Goal: Information Seeking & Learning: Understand process/instructions

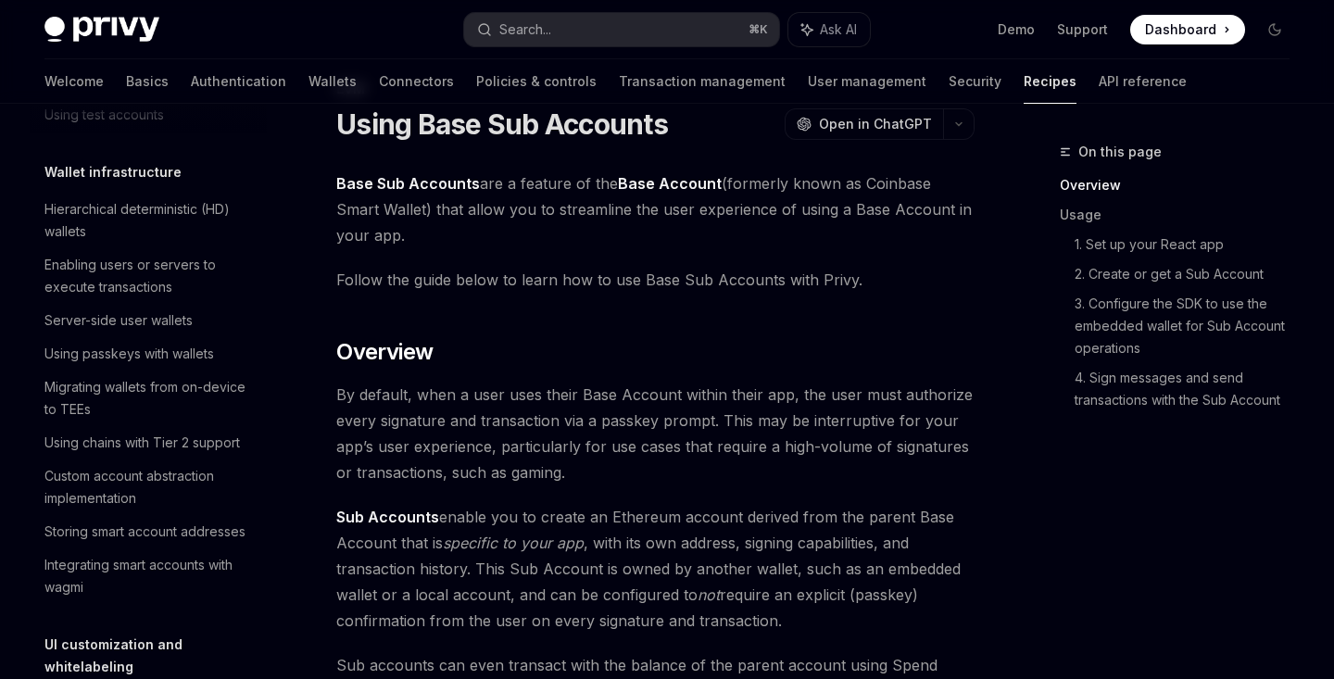
scroll to position [393, 0]
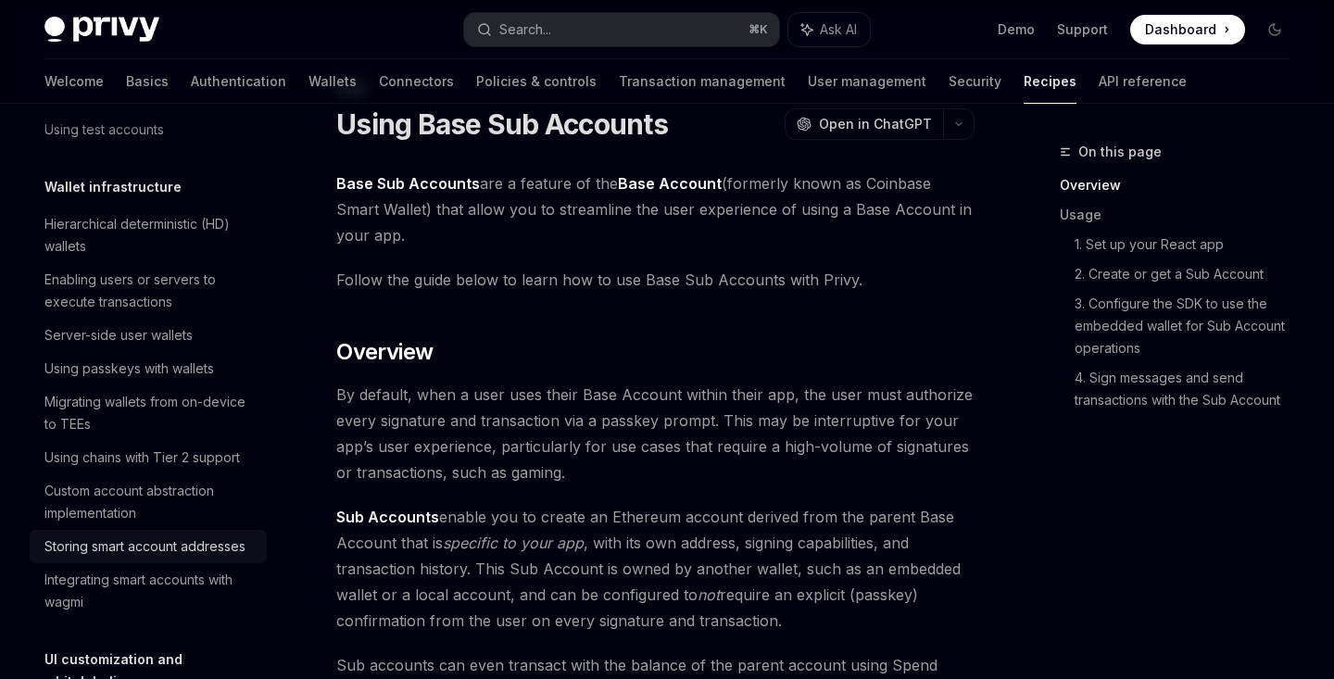
click at [229, 541] on div "Storing smart account addresses" at bounding box center [144, 546] width 201 height 22
type textarea "*"
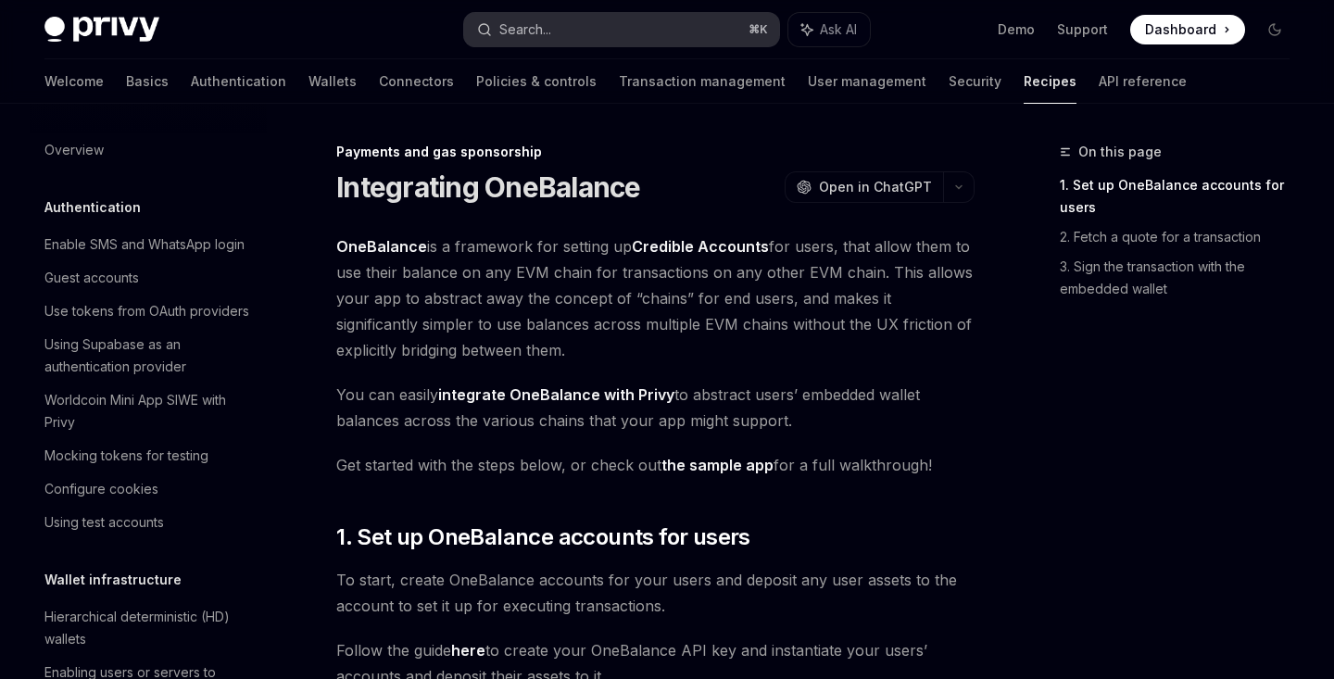
scroll to position [1120, 0]
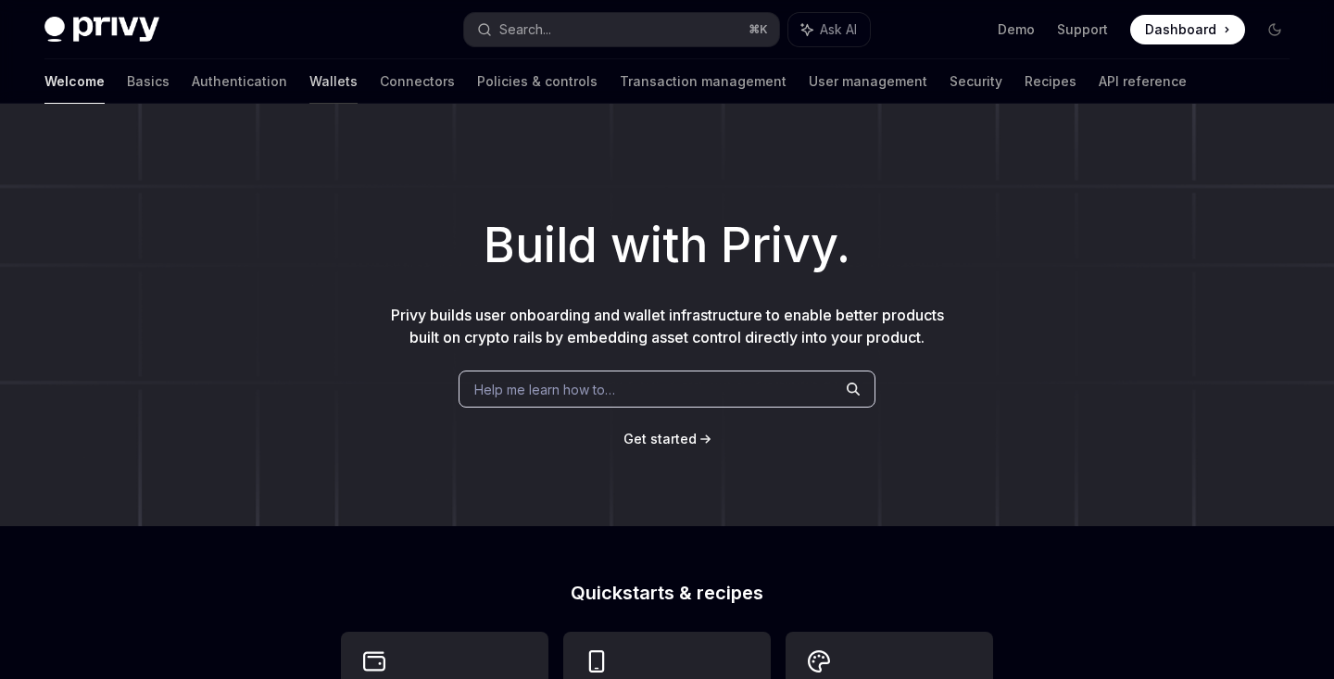
click at [309, 80] on link "Wallets" at bounding box center [333, 81] width 48 height 44
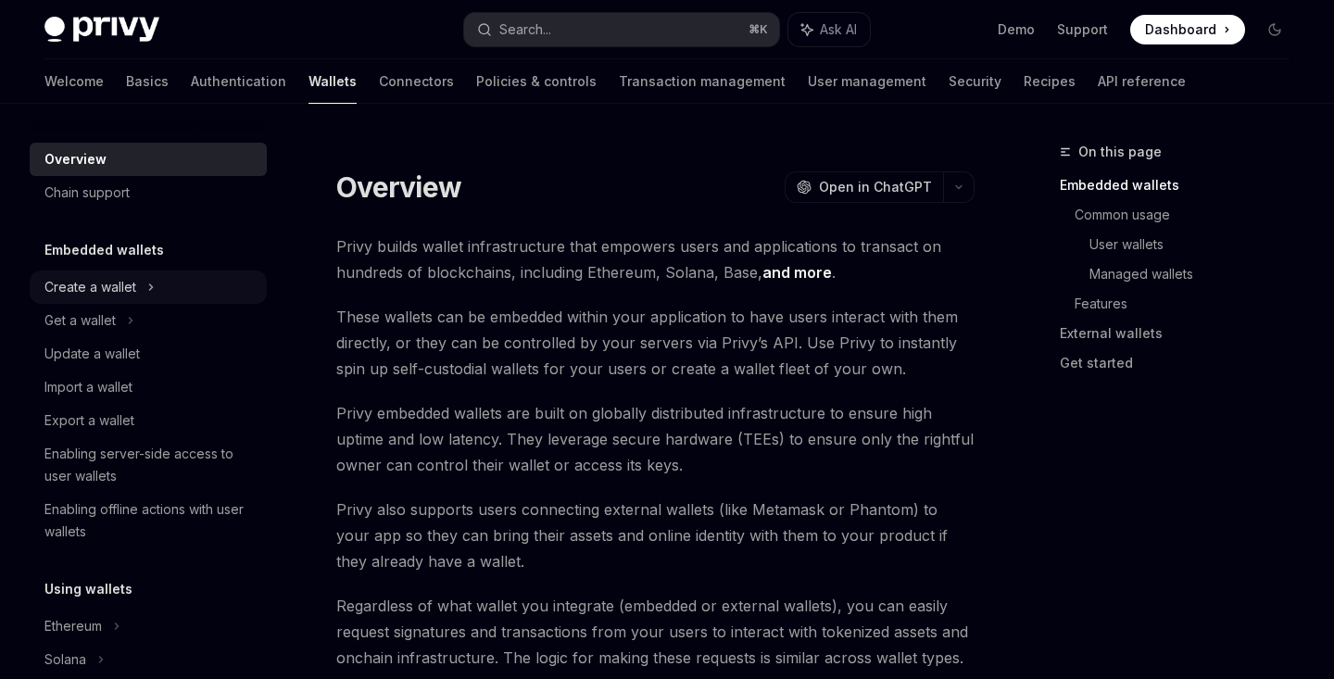
click at [200, 292] on div "Create a wallet" at bounding box center [148, 286] width 237 height 33
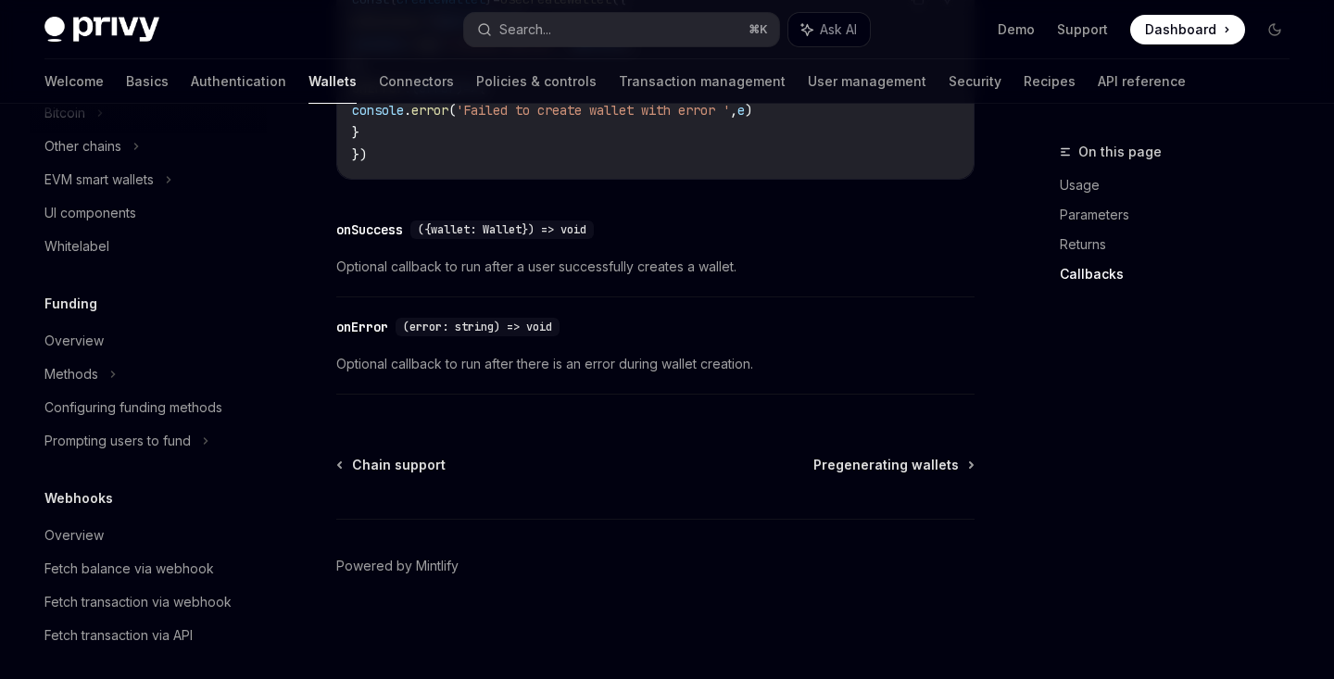
scroll to position [990, 0]
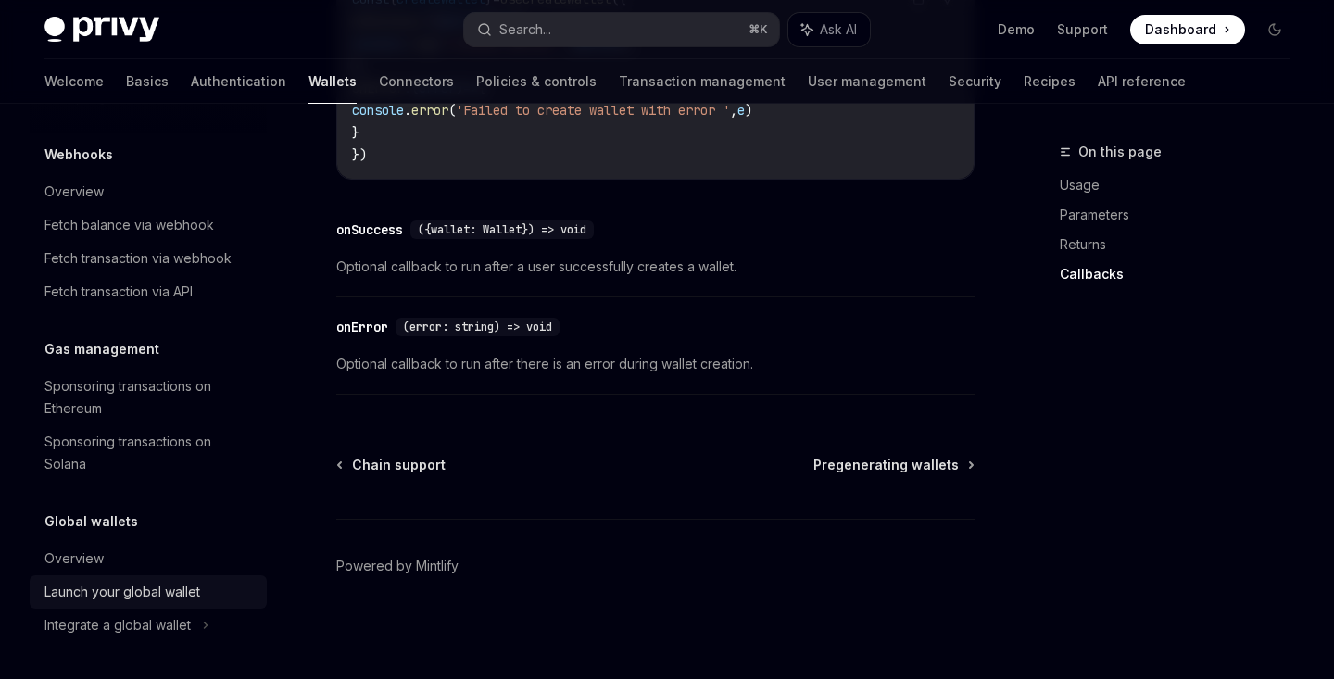
click at [186, 595] on div "Launch your global wallet" at bounding box center [122, 592] width 156 height 22
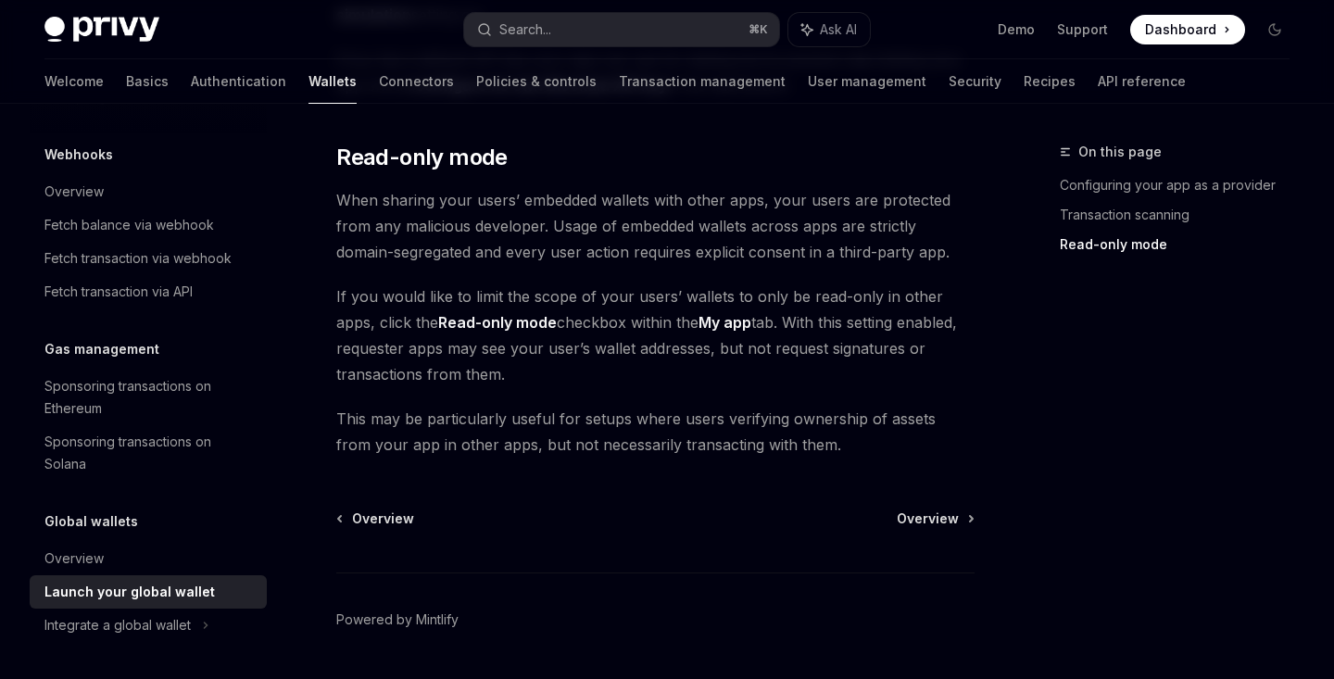
scroll to position [1761, 0]
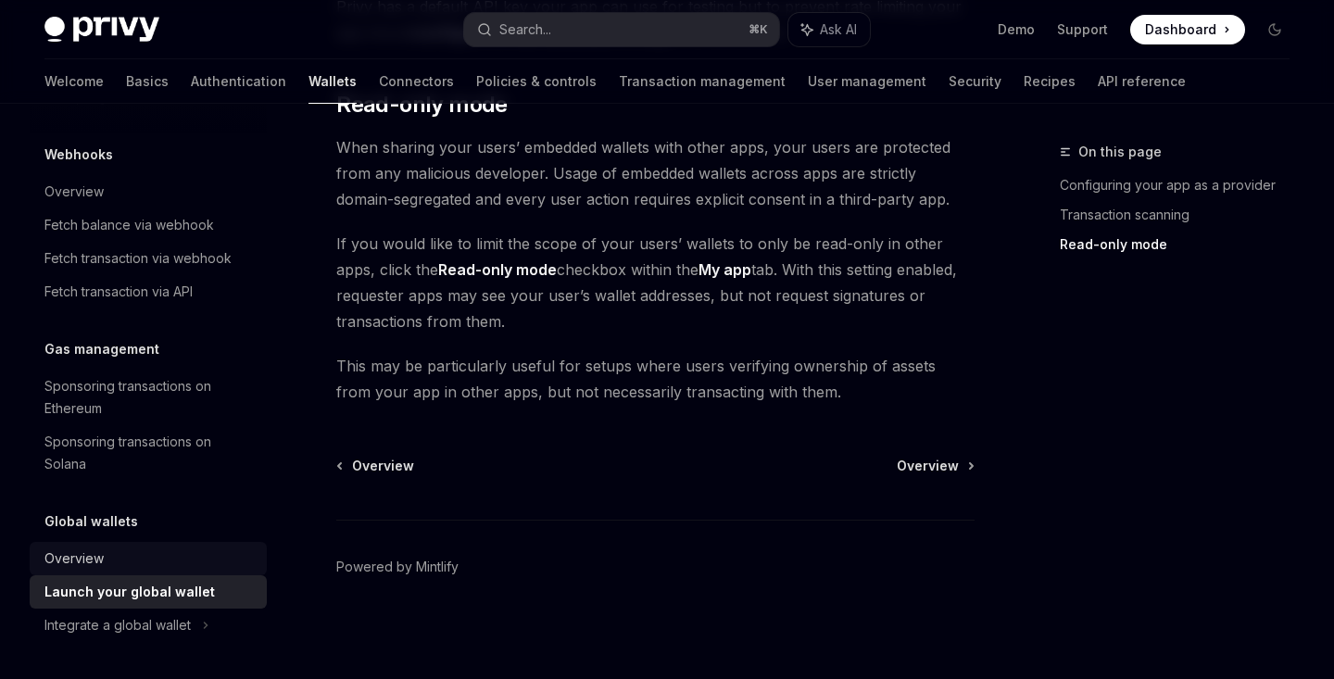
click at [178, 550] on div "Overview" at bounding box center [149, 558] width 211 height 22
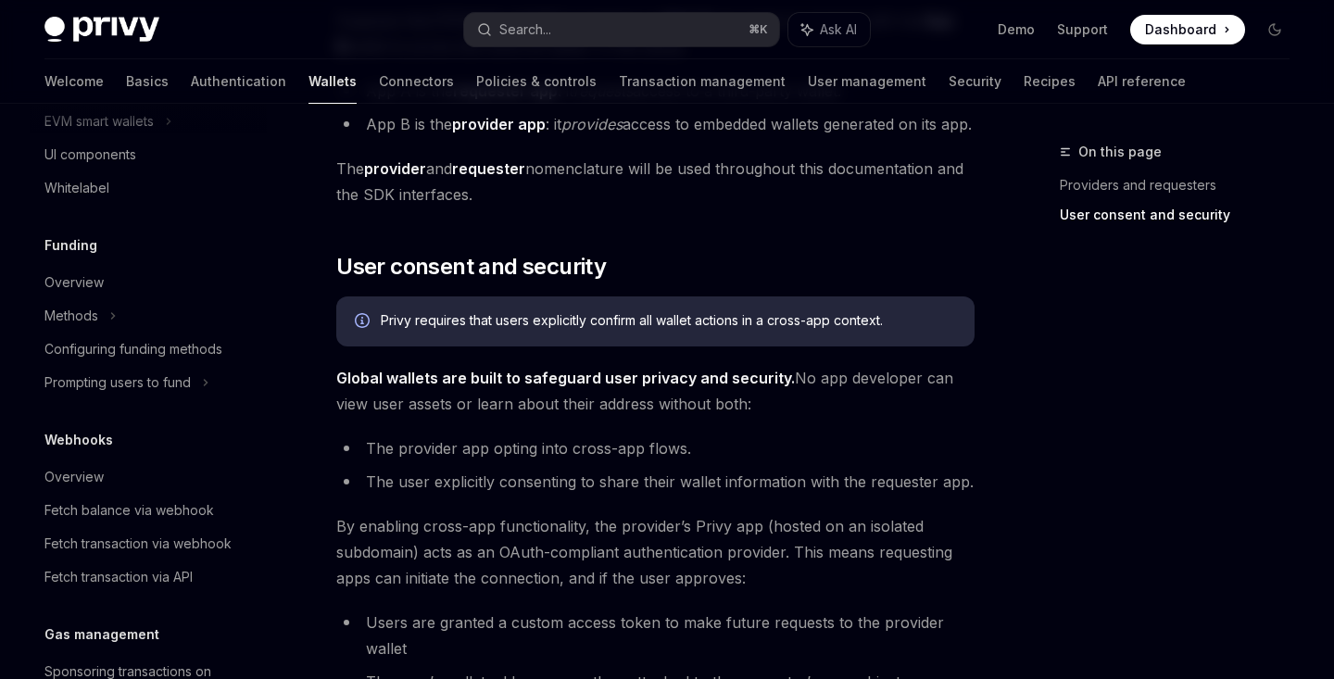
scroll to position [694, 0]
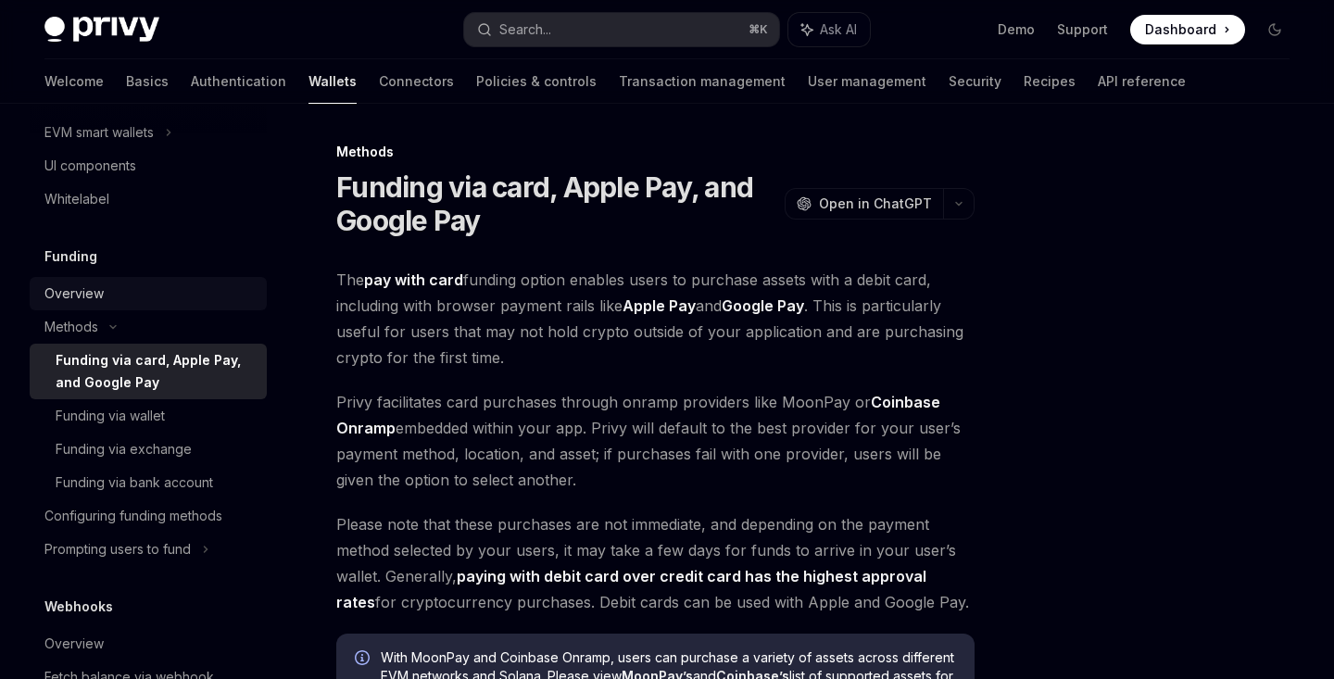
click at [141, 291] on div "Overview" at bounding box center [149, 293] width 211 height 22
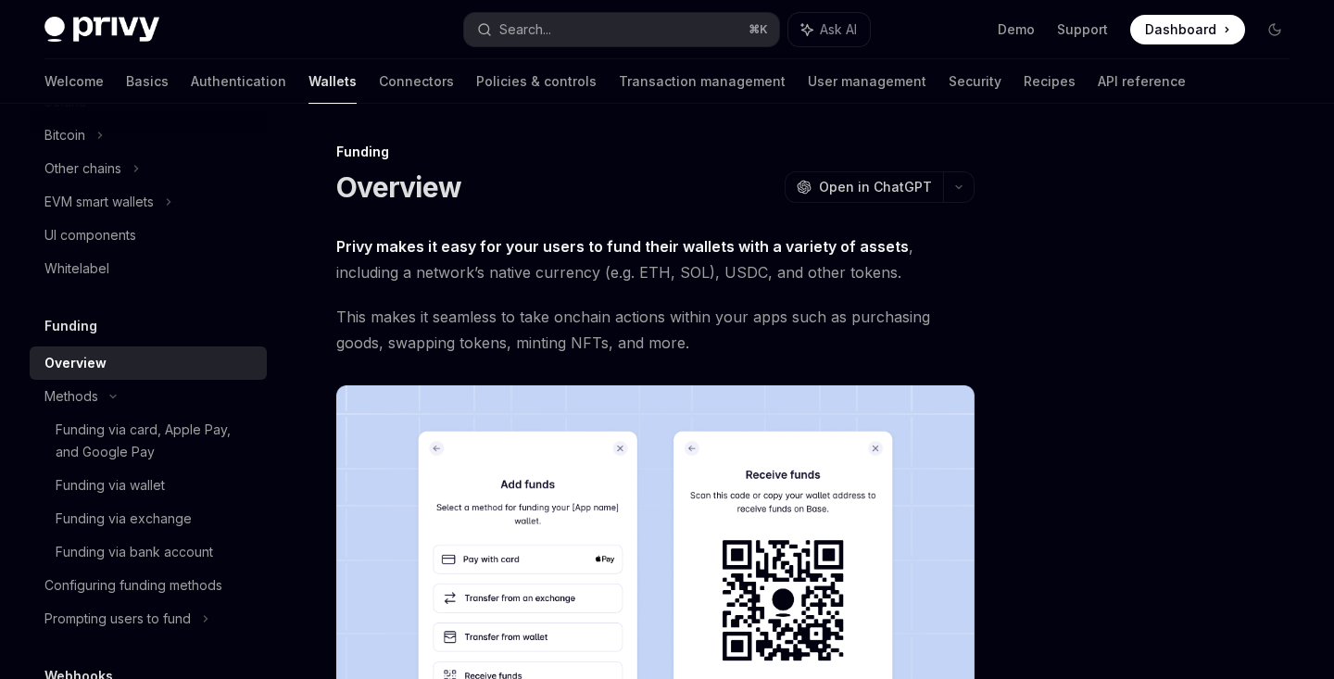
scroll to position [622, 0]
click at [144, 270] on div "Whitelabel" at bounding box center [149, 270] width 211 height 22
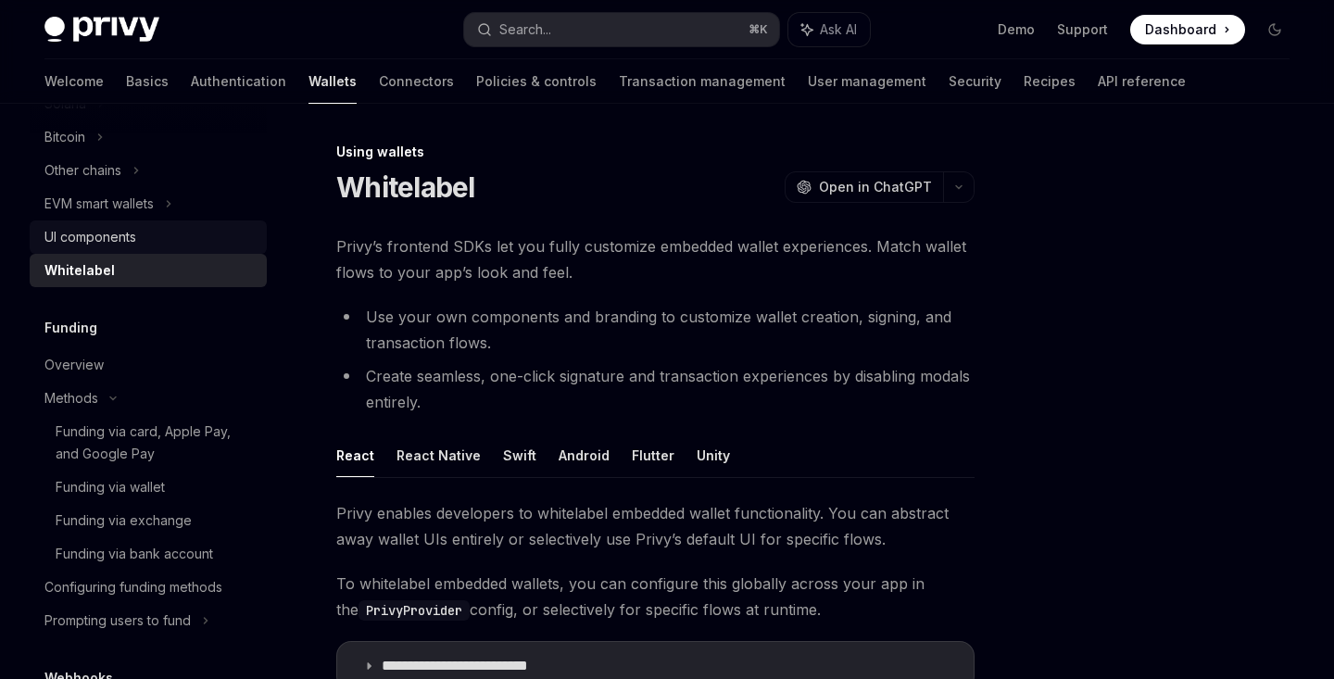
click at [144, 243] on div "UI components" at bounding box center [149, 237] width 211 height 22
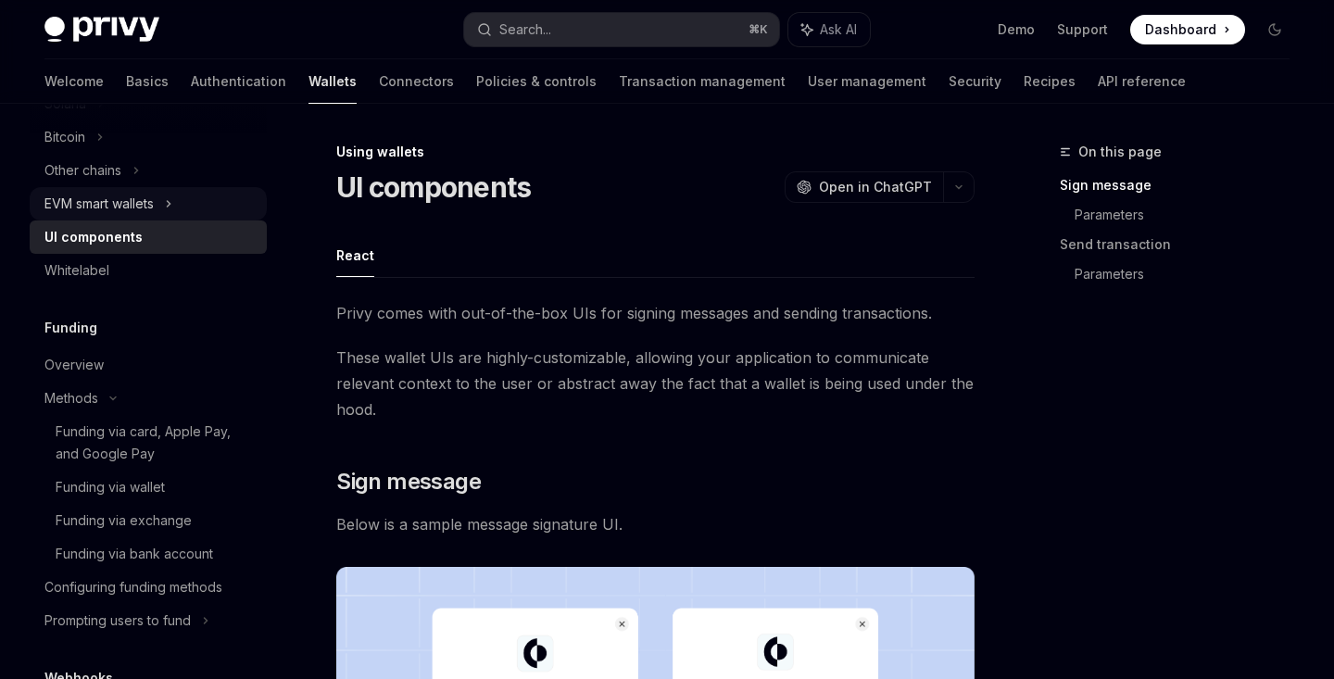
click at [154, 217] on div "EVM smart wallets" at bounding box center [148, 203] width 237 height 33
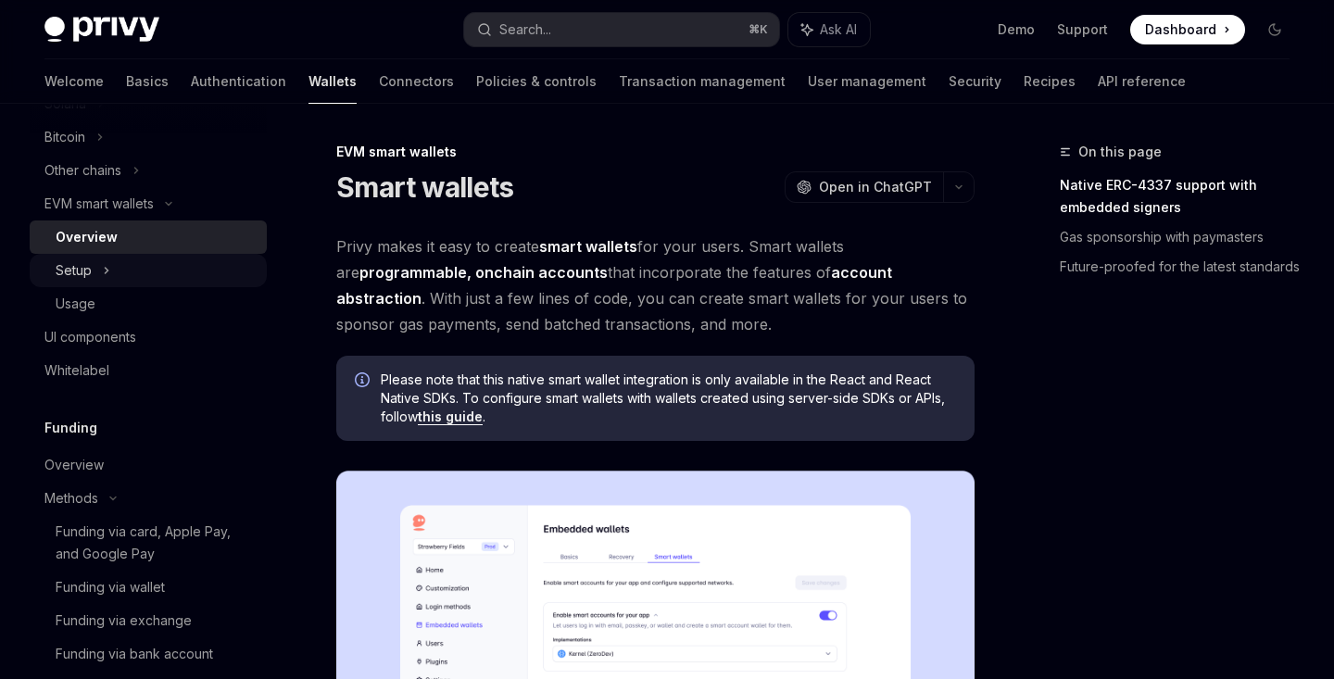
click at [152, 275] on div "Setup" at bounding box center [148, 270] width 237 height 33
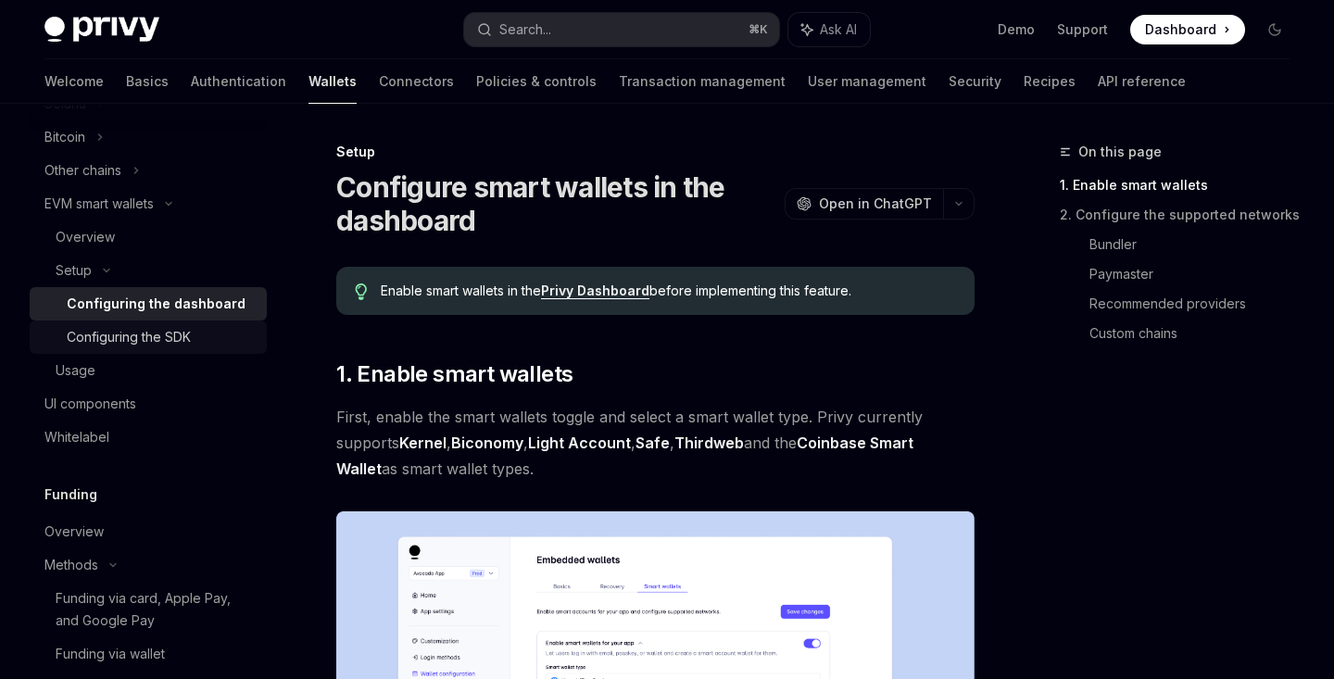
click at [169, 334] on div "Configuring the SDK" at bounding box center [129, 337] width 124 height 22
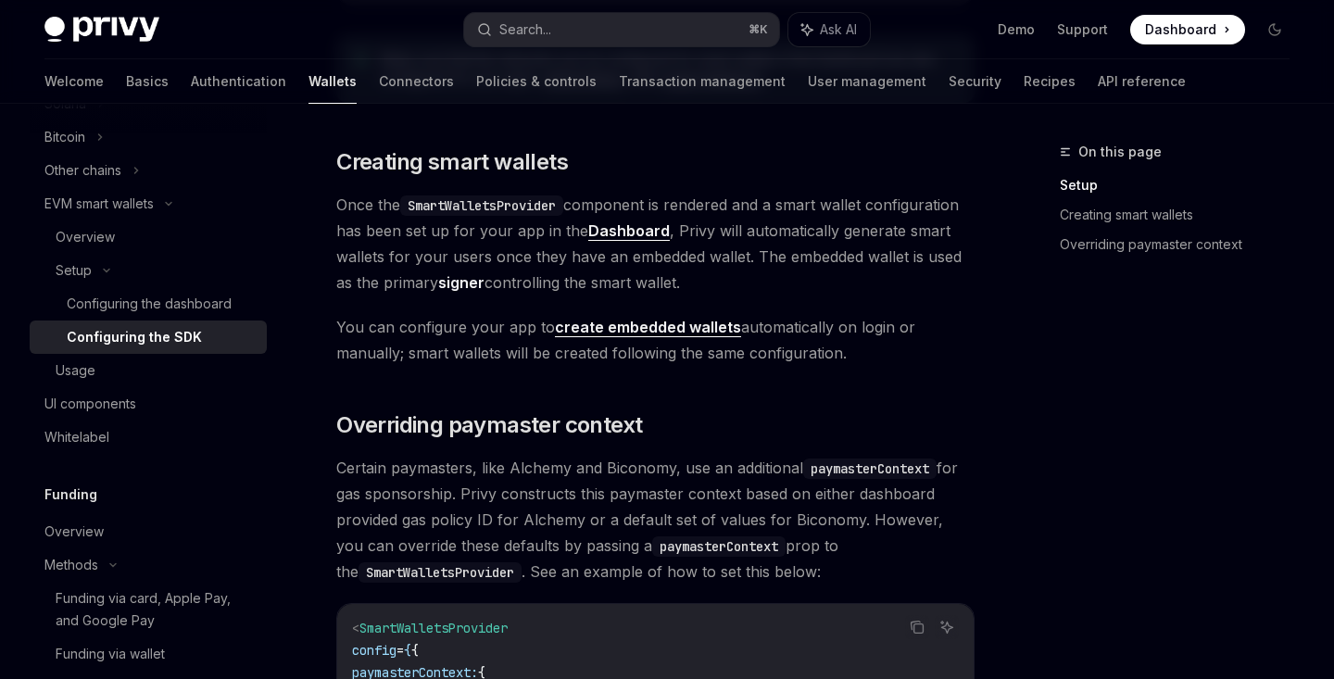
scroll to position [1102, 0]
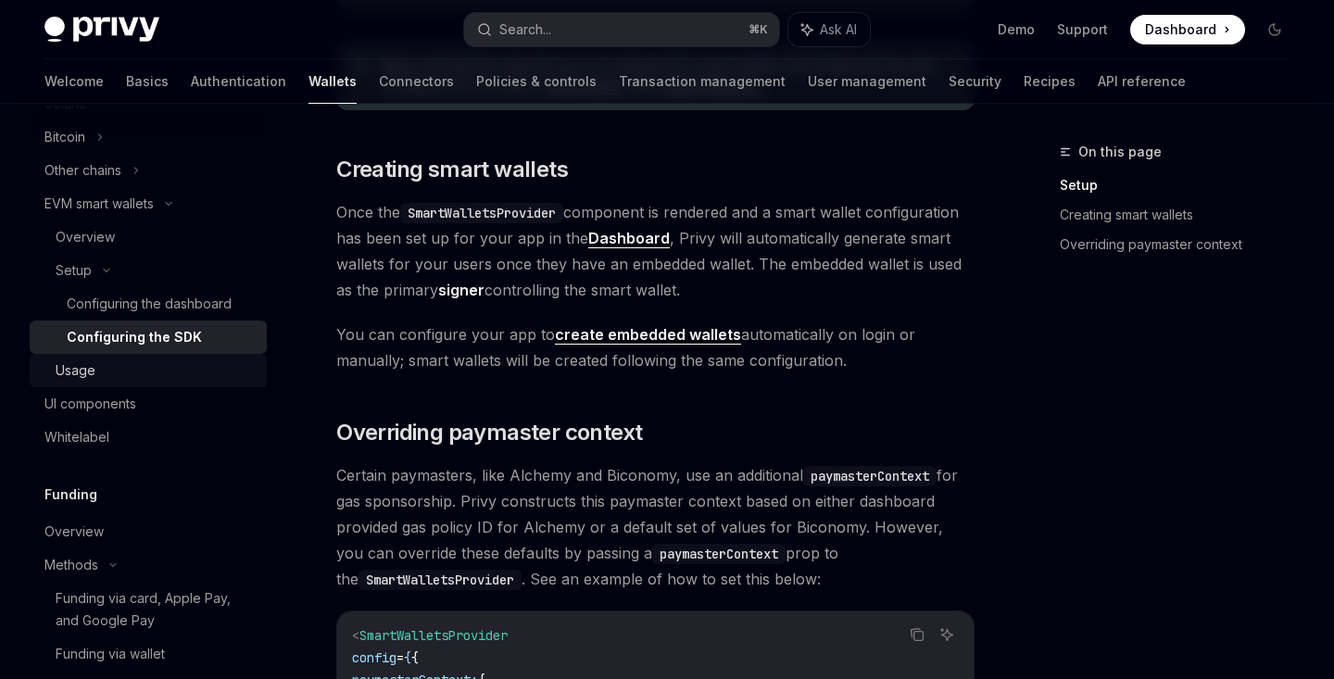
click at [184, 369] on div "Usage" at bounding box center [156, 370] width 200 height 22
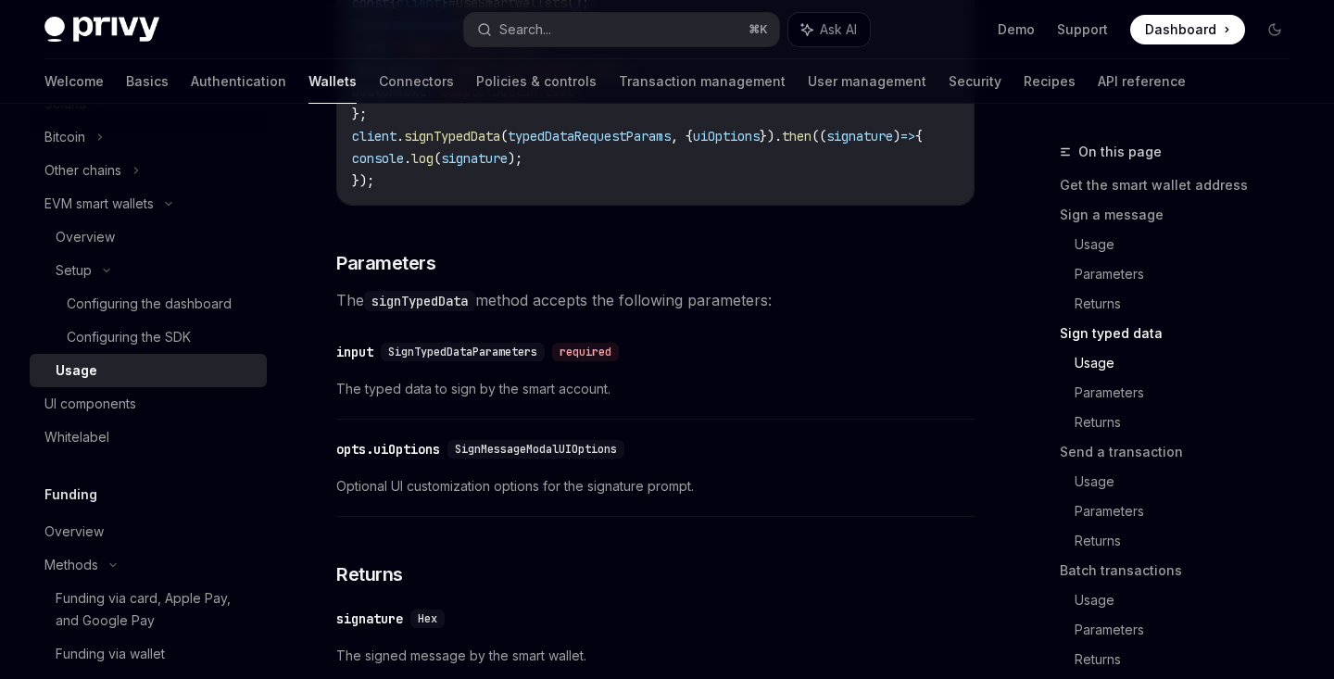
scroll to position [2082, 0]
click at [196, 398] on div "UI components" at bounding box center [149, 404] width 211 height 22
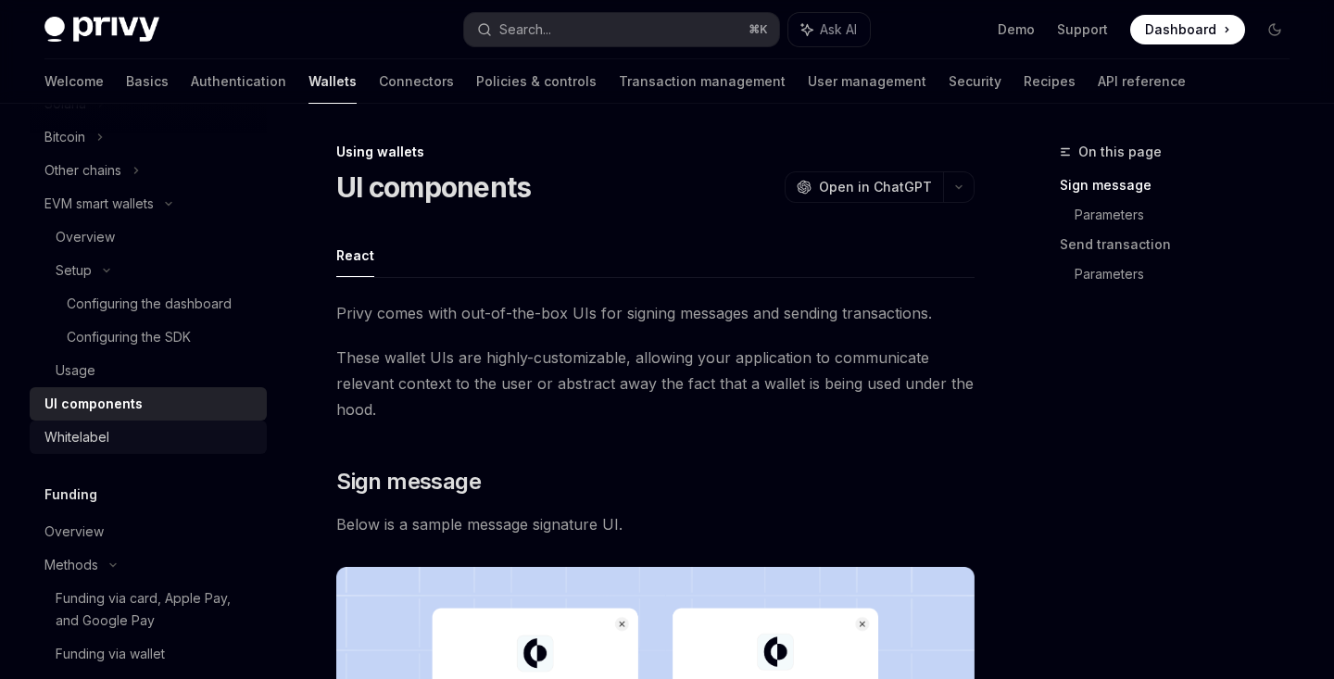
click at [191, 426] on div "Whitelabel" at bounding box center [149, 437] width 211 height 22
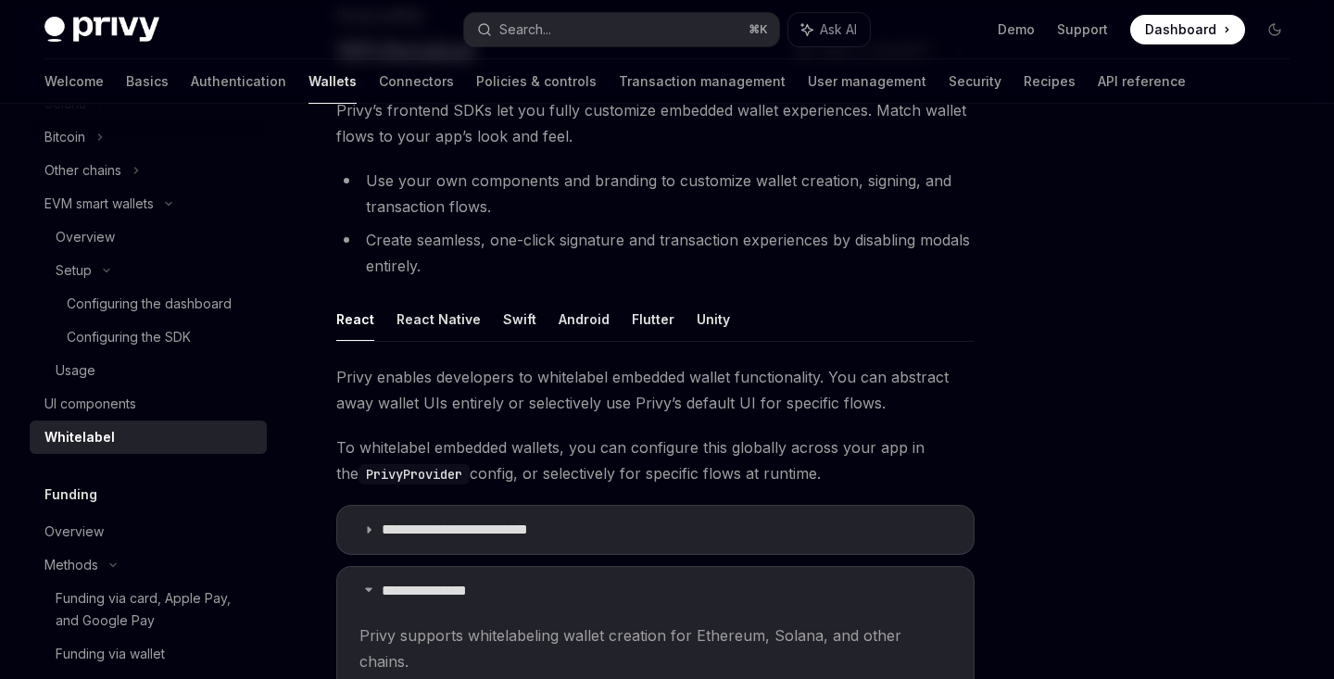
scroll to position [531, 0]
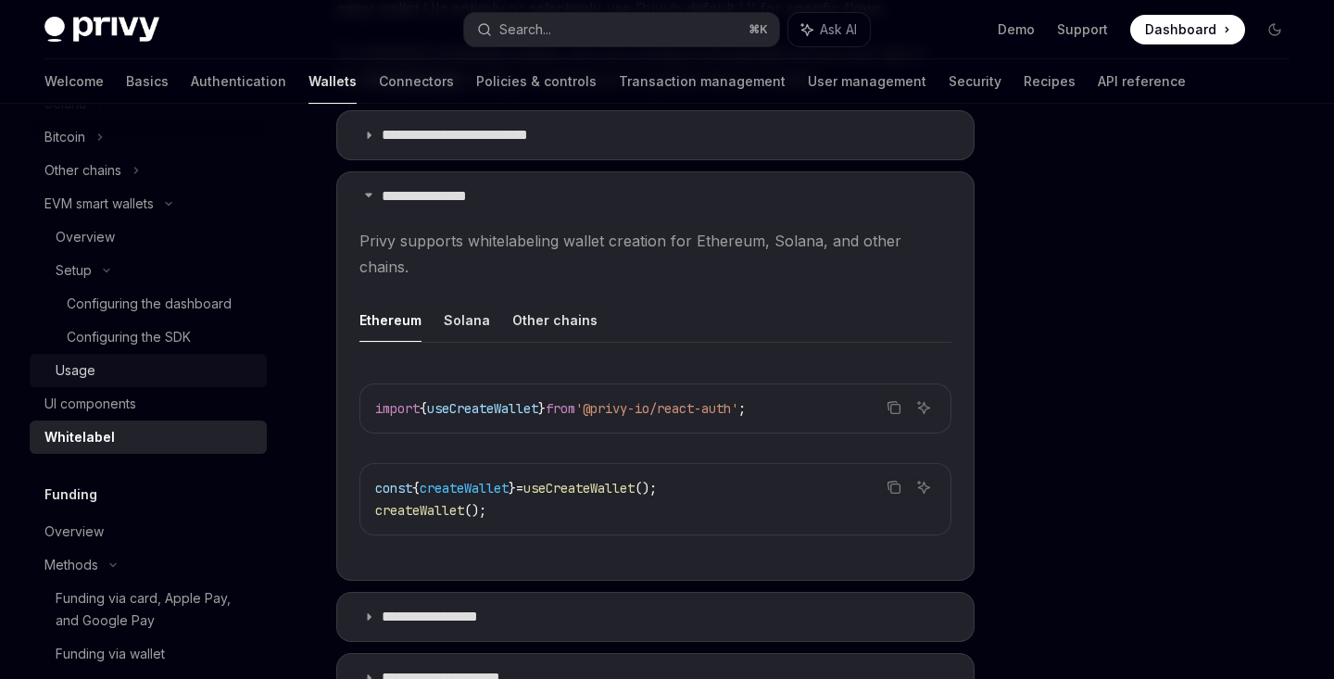
click at [181, 363] on div "Usage" at bounding box center [156, 370] width 200 height 22
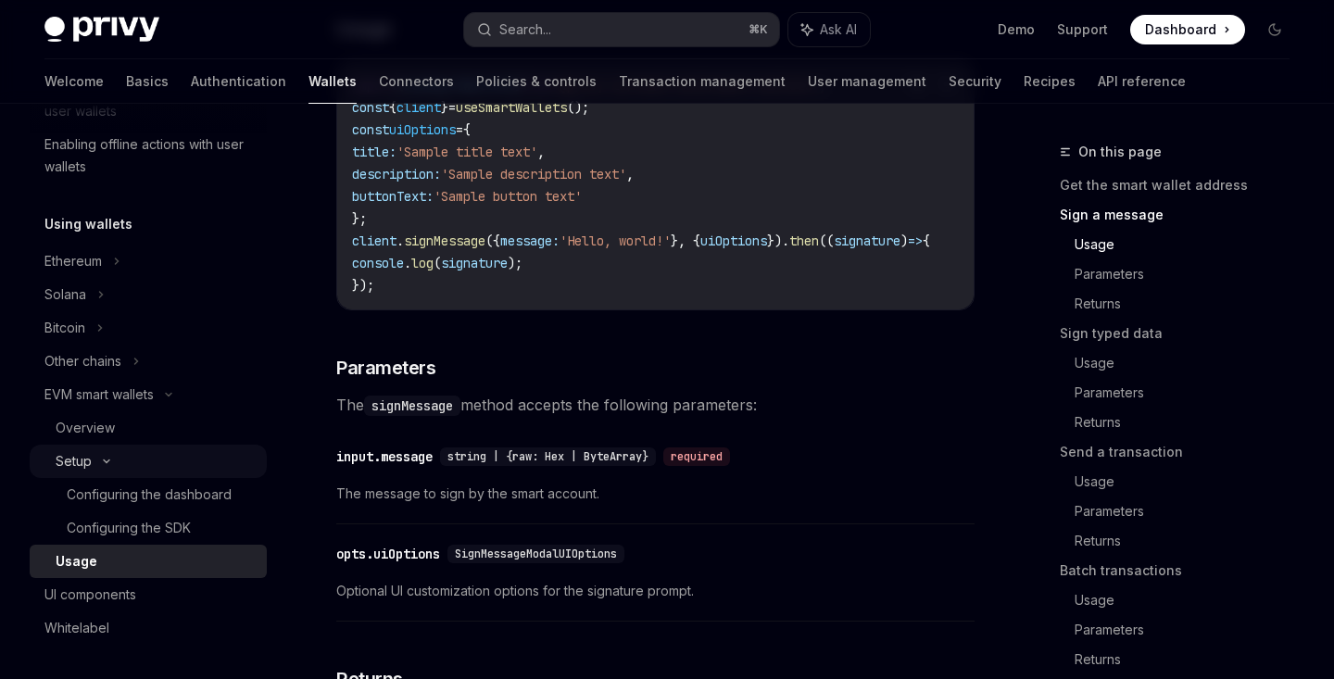
scroll to position [431, 0]
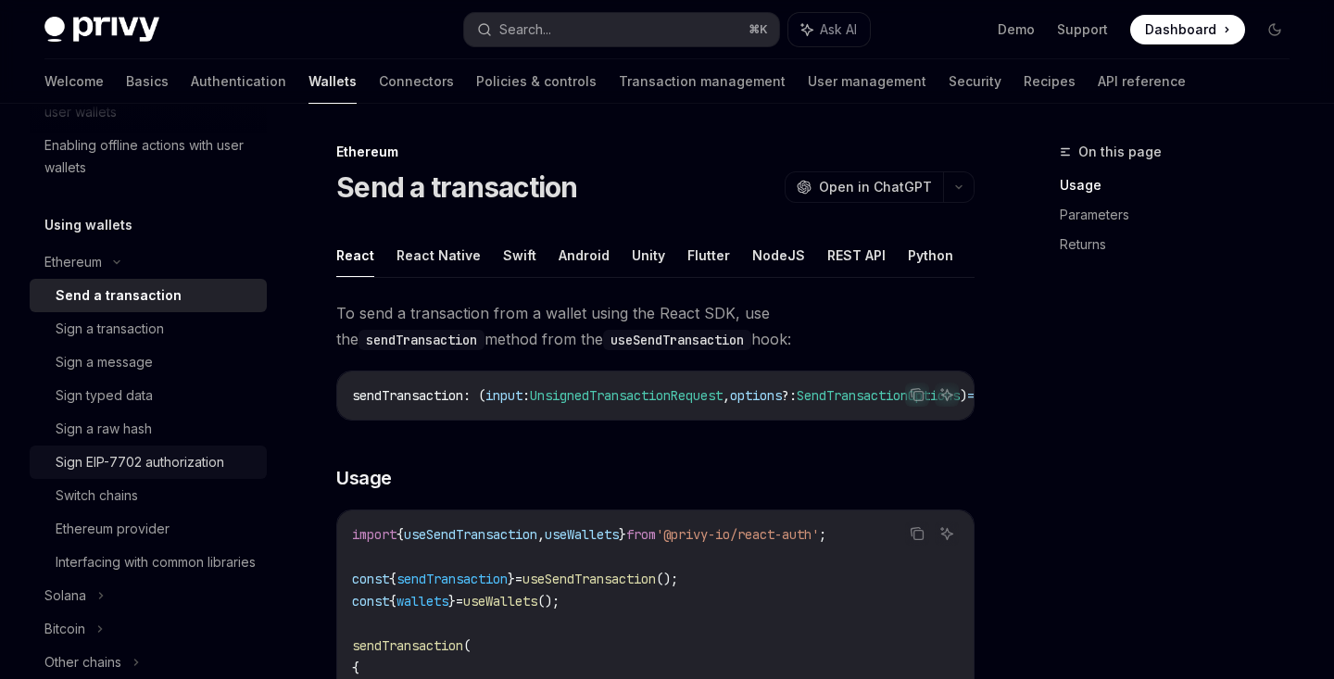
click at [218, 460] on div "Sign EIP-7702 authorization" at bounding box center [140, 462] width 169 height 22
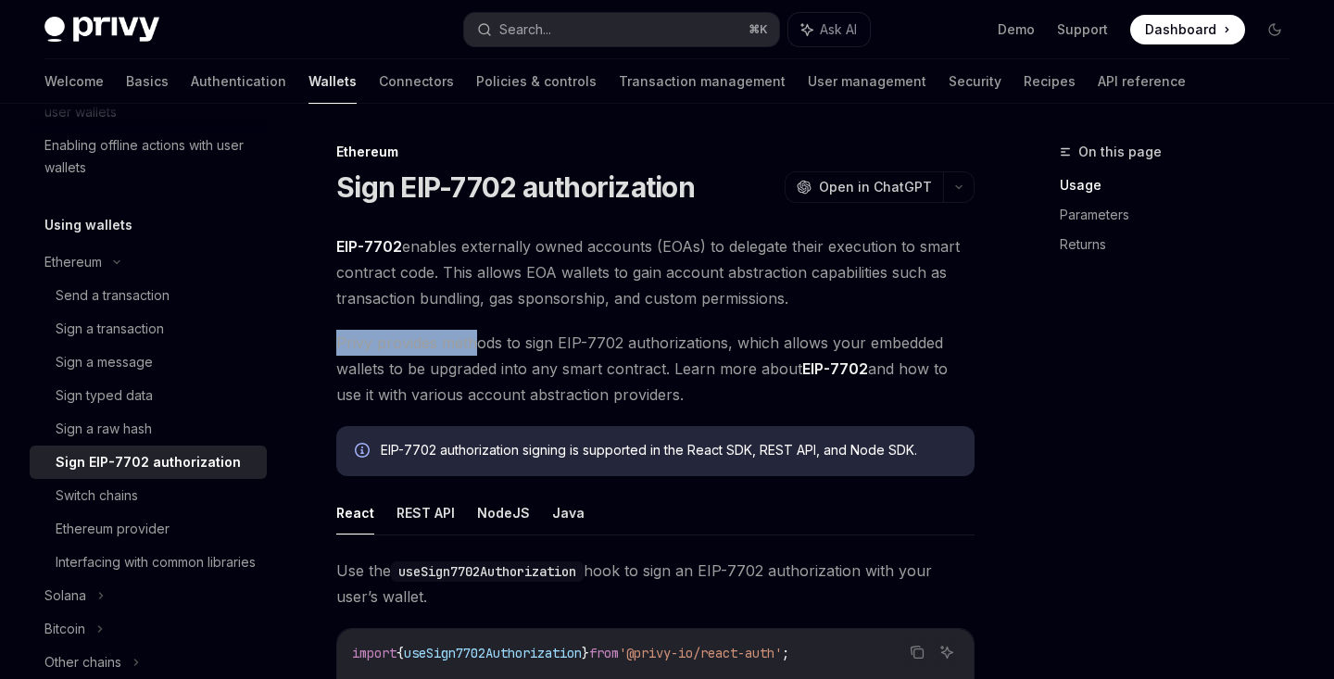
drag, startPoint x: 424, startPoint y: 317, endPoint x: 515, endPoint y: 365, distance: 102.7
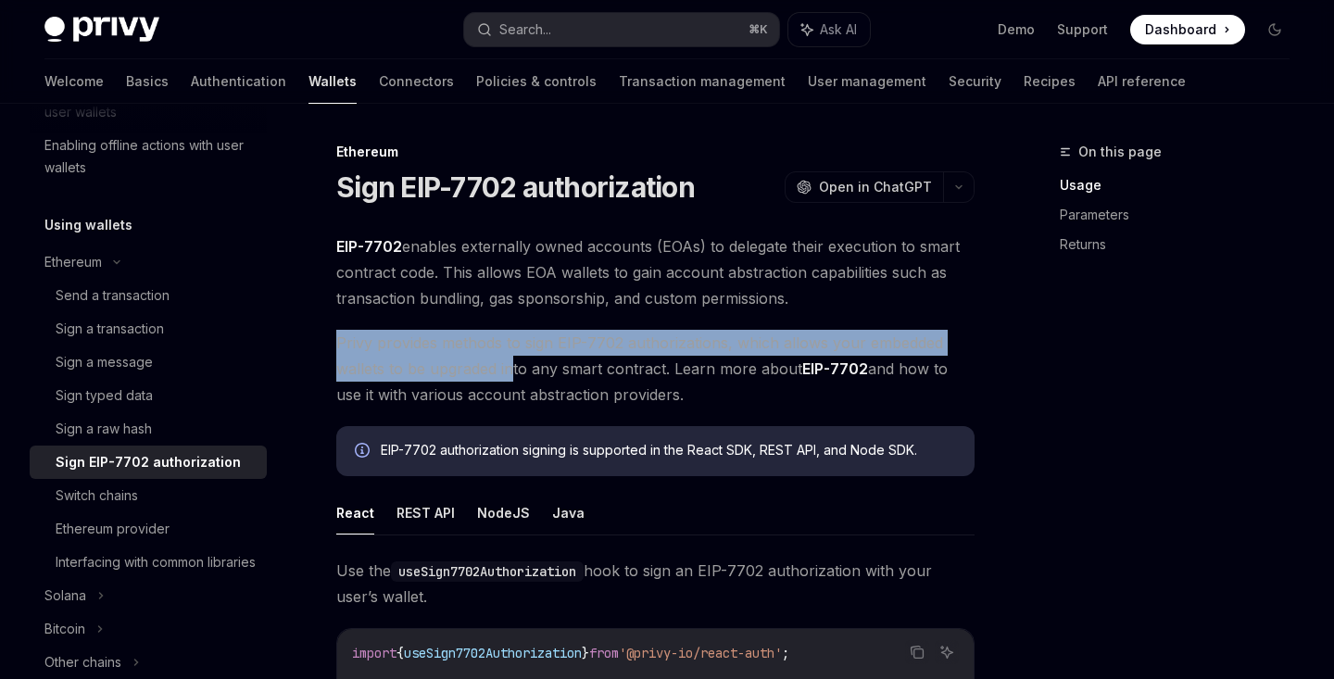
click at [515, 365] on span "Privy provides methods to sign EIP-7702 authorizations, which allows your embed…" at bounding box center [655, 369] width 638 height 78
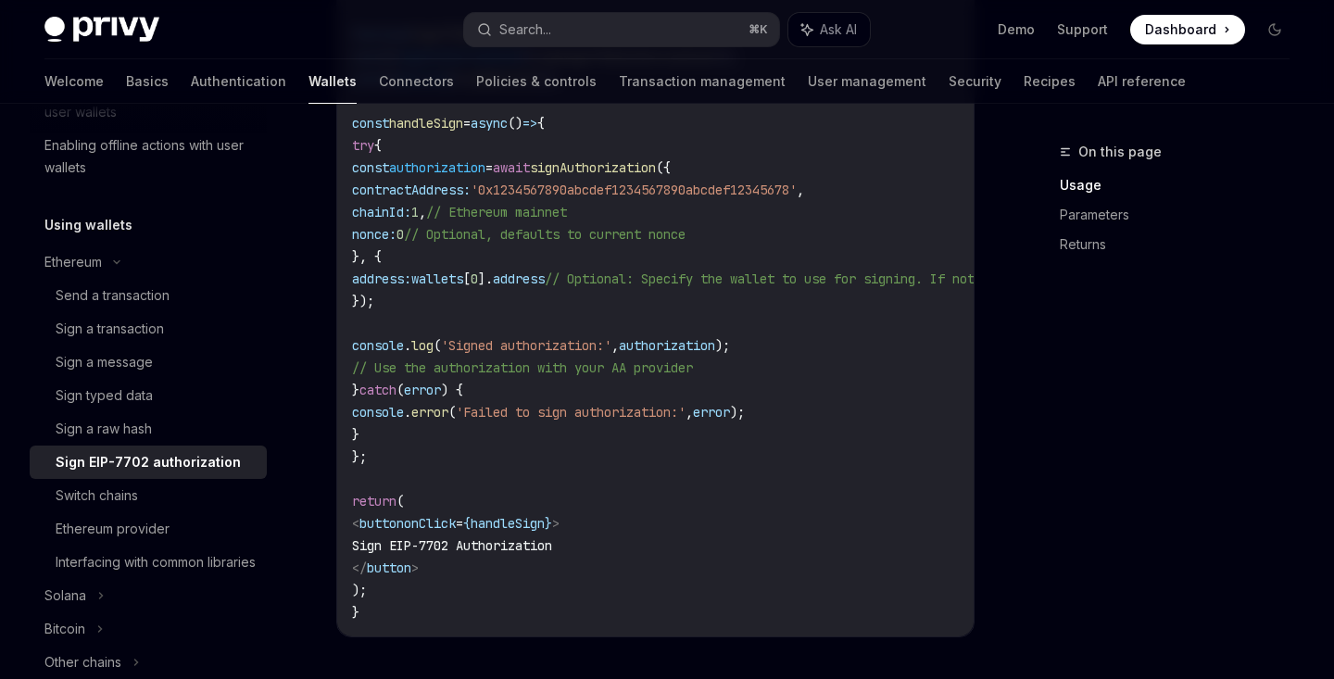
scroll to position [848, 0]
click at [131, 508] on link "Switch chains" at bounding box center [148, 495] width 237 height 33
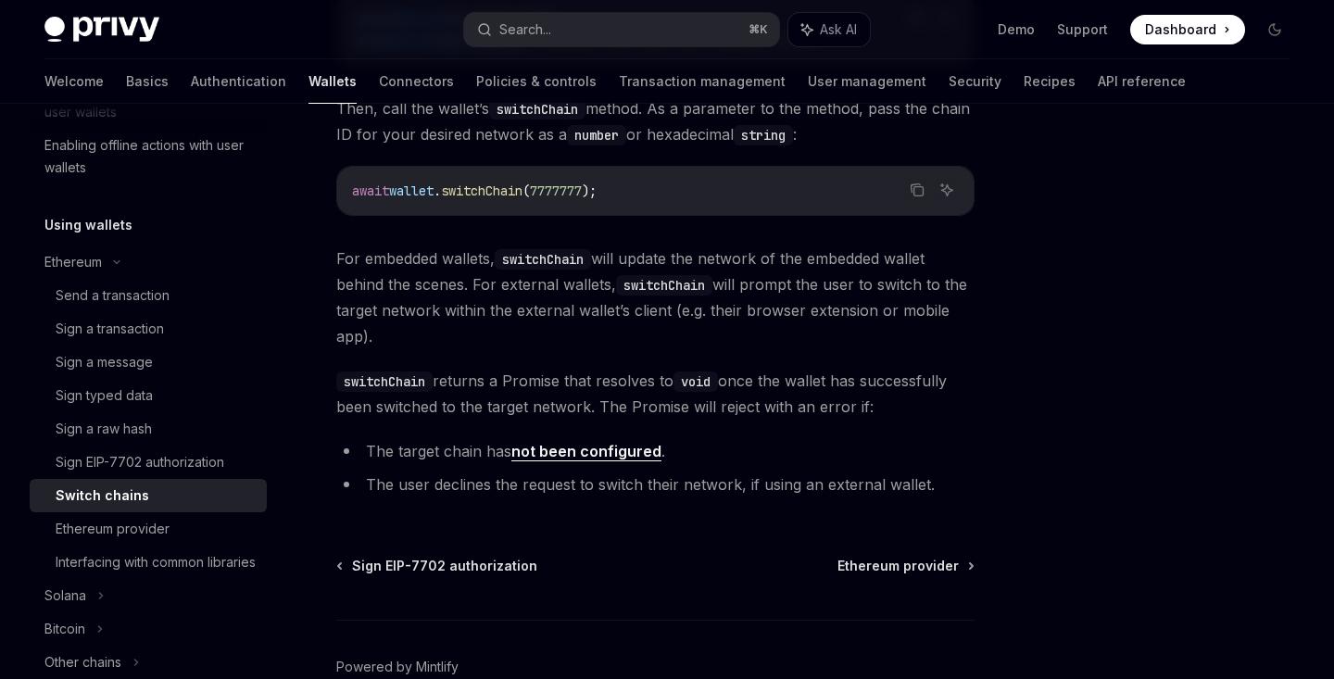
scroll to position [373, 0]
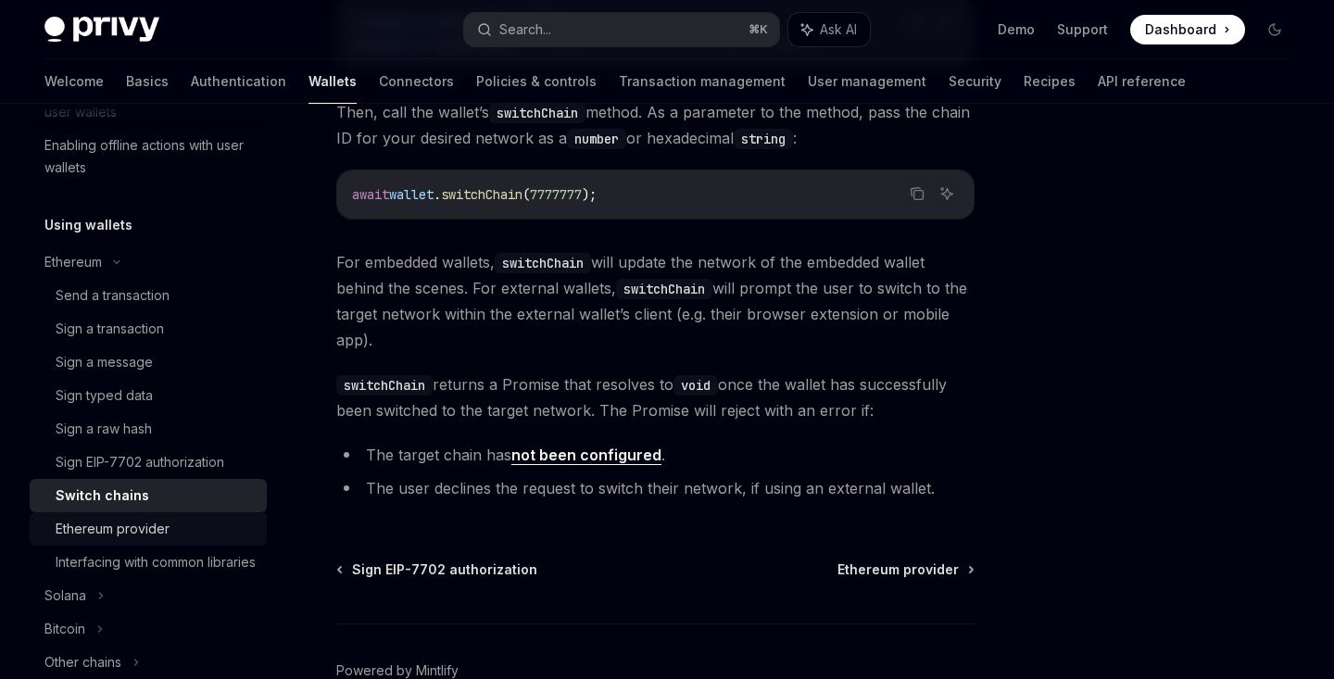
click at [173, 536] on div "Ethereum provider" at bounding box center [156, 529] width 200 height 22
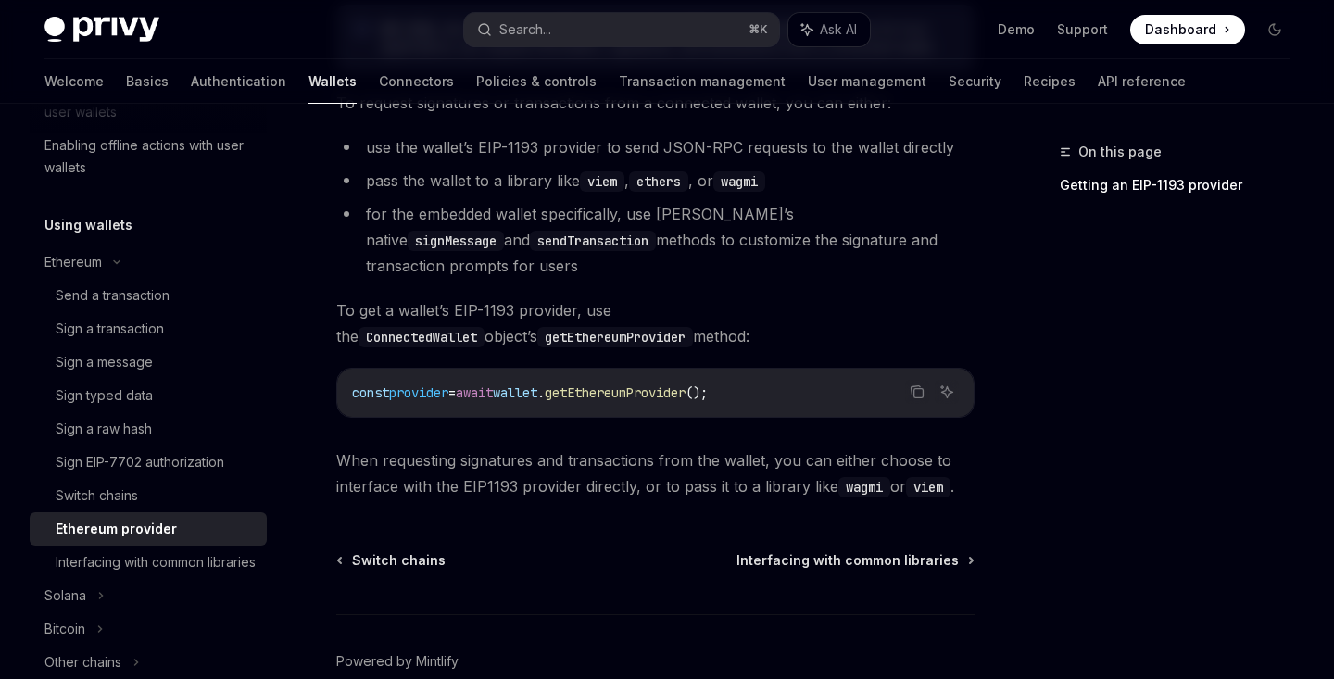
scroll to position [370, 0]
click at [150, 562] on div "Interfacing with common libraries" at bounding box center [156, 562] width 200 height 22
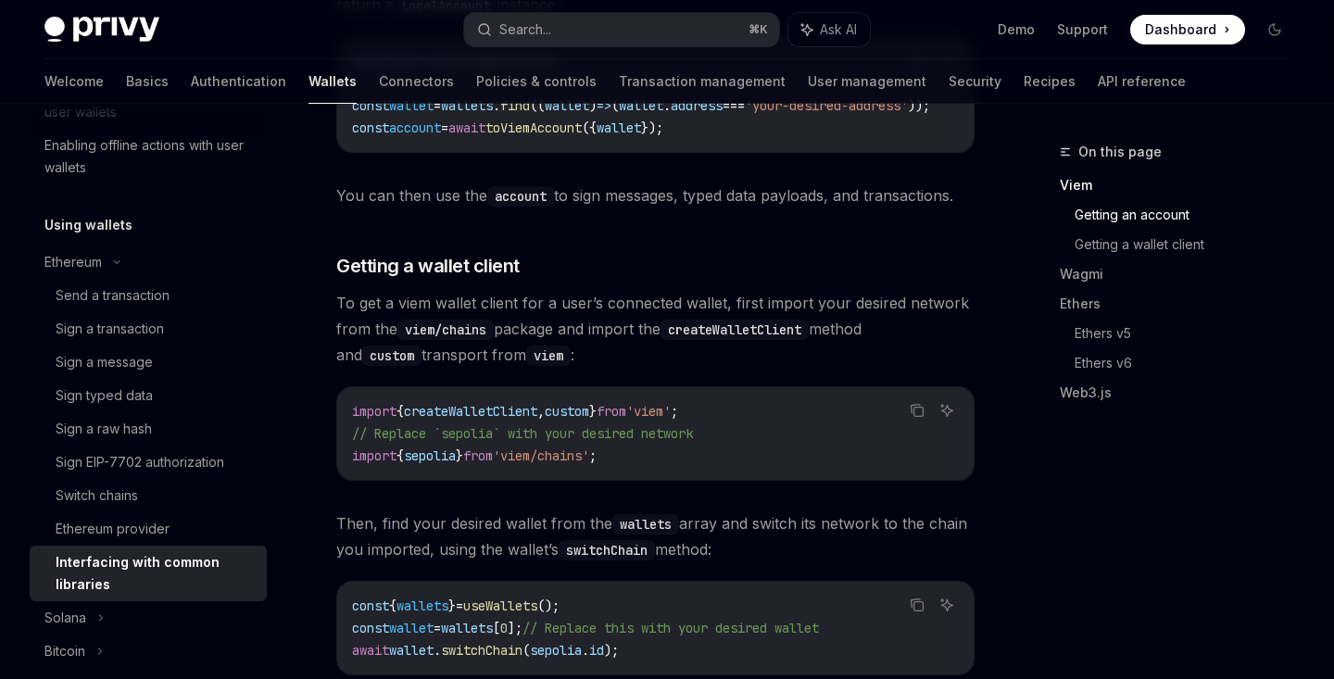
scroll to position [821, 0]
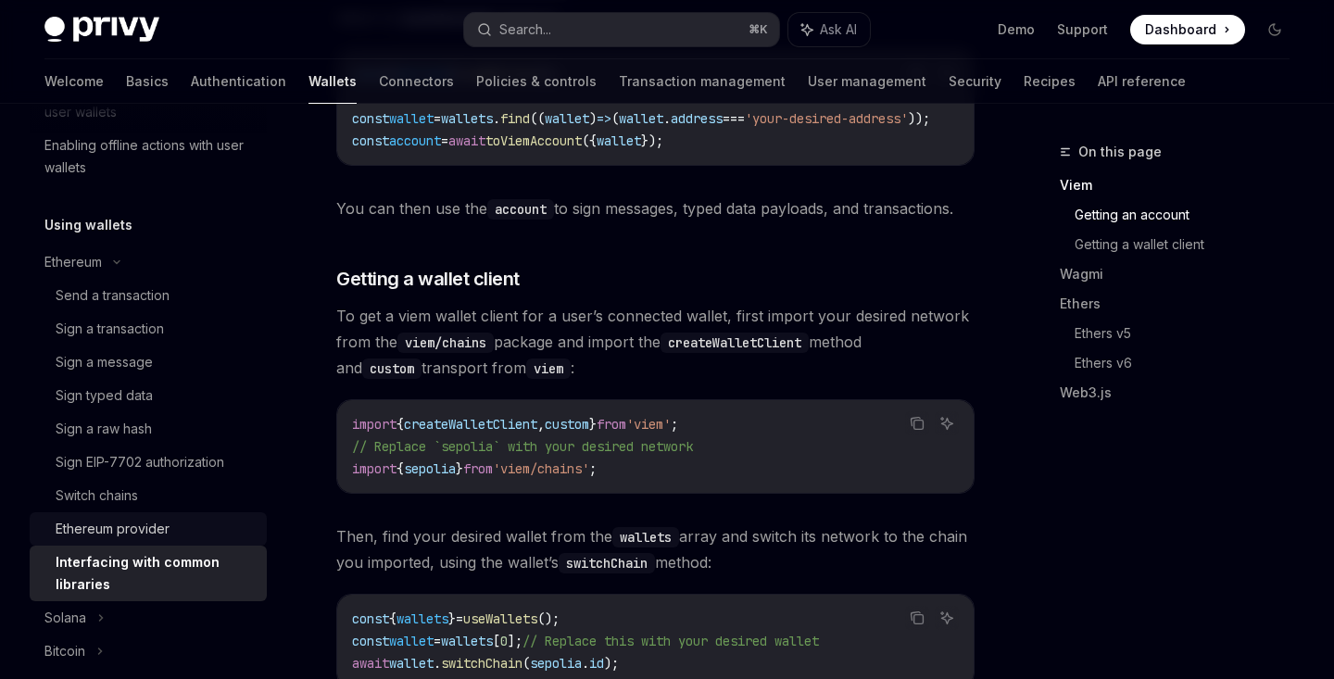
click at [211, 521] on div "Ethereum provider" at bounding box center [156, 529] width 200 height 22
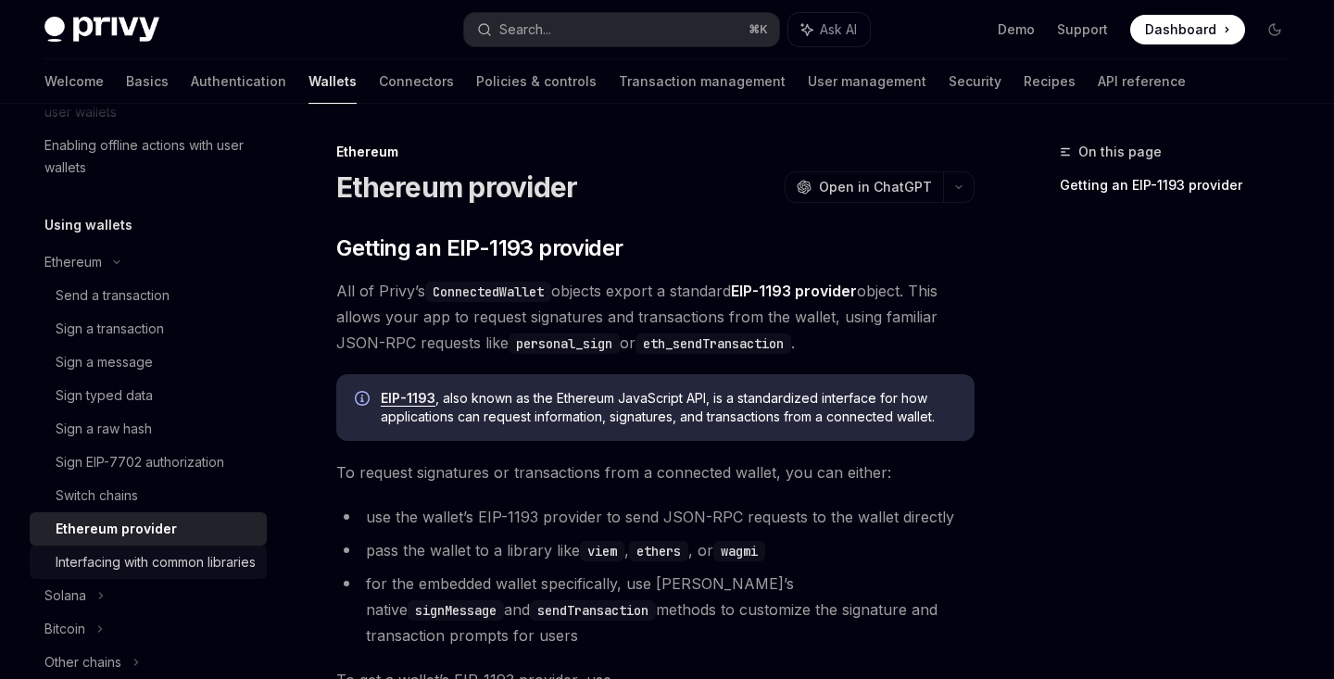
click at [214, 554] on div "Interfacing with common libraries" at bounding box center [156, 562] width 200 height 22
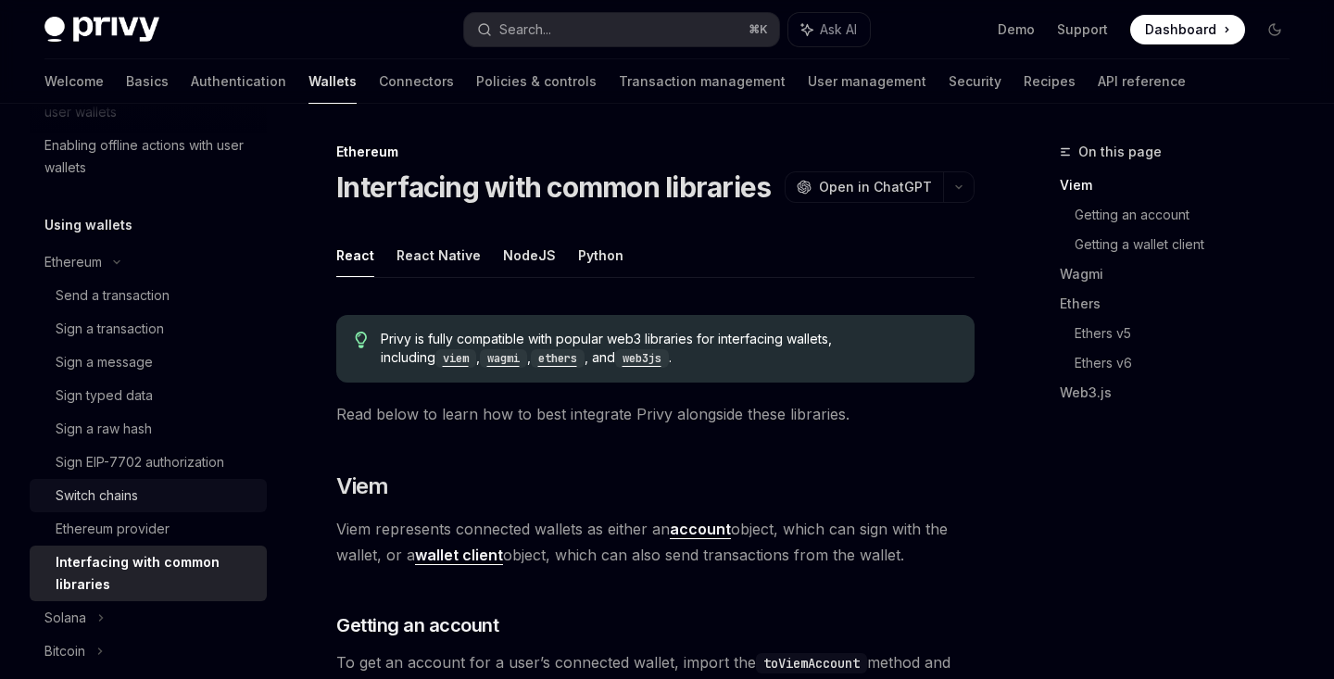
click at [202, 492] on div "Switch chains" at bounding box center [156, 495] width 200 height 22
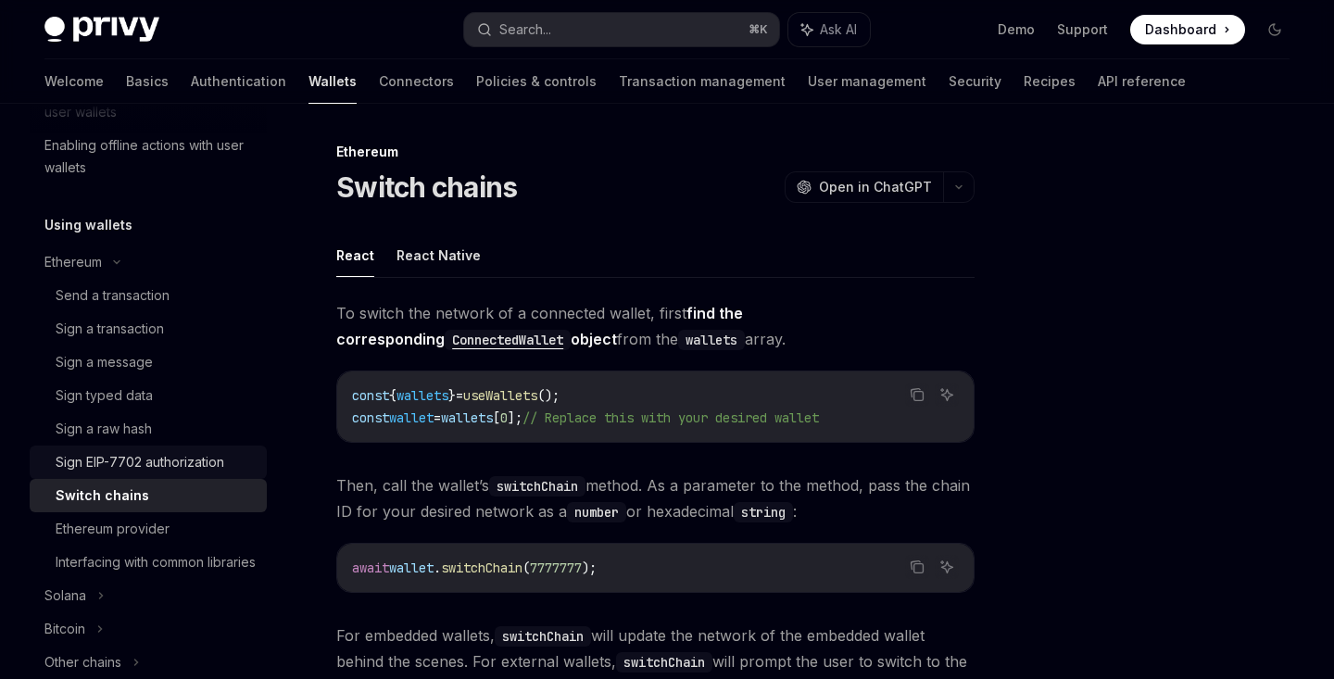
click at [204, 456] on div "Sign EIP-7702 authorization" at bounding box center [140, 462] width 169 height 22
type textarea "*"
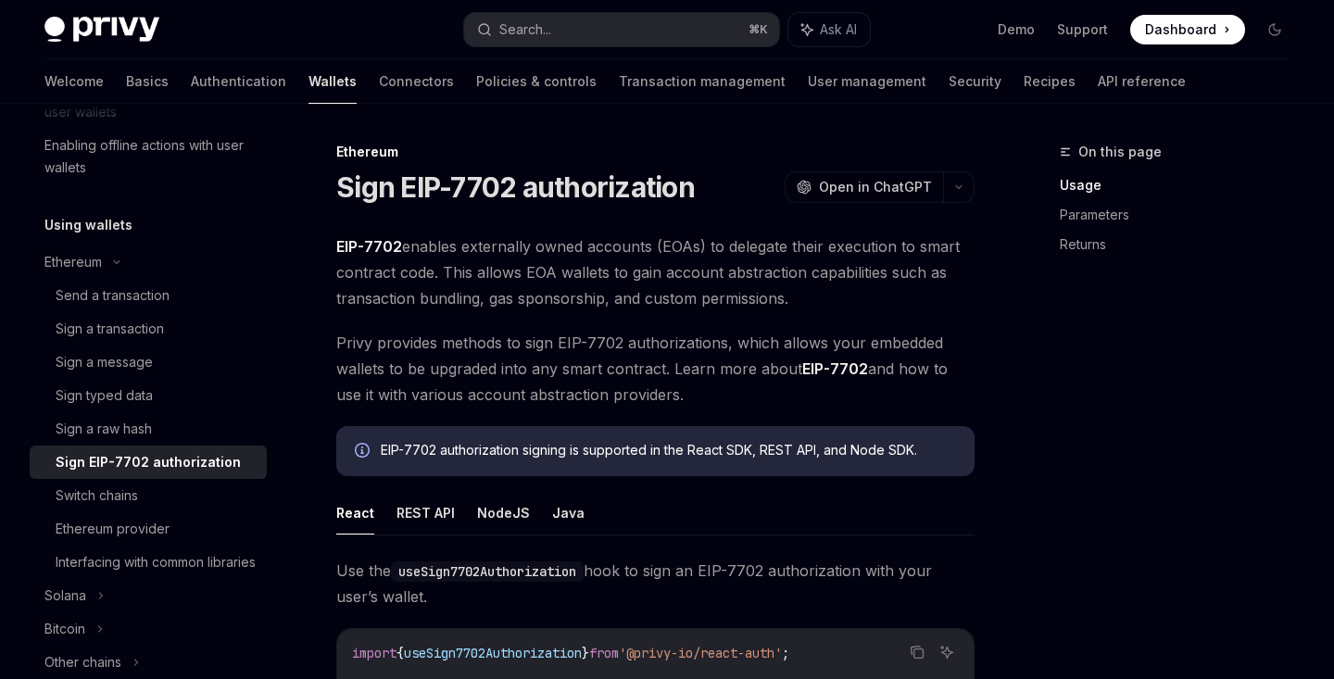
click at [517, 264] on span "EIP-7702 enables externally owned accounts (EOAs) to delegate their execution t…" at bounding box center [655, 272] width 638 height 78
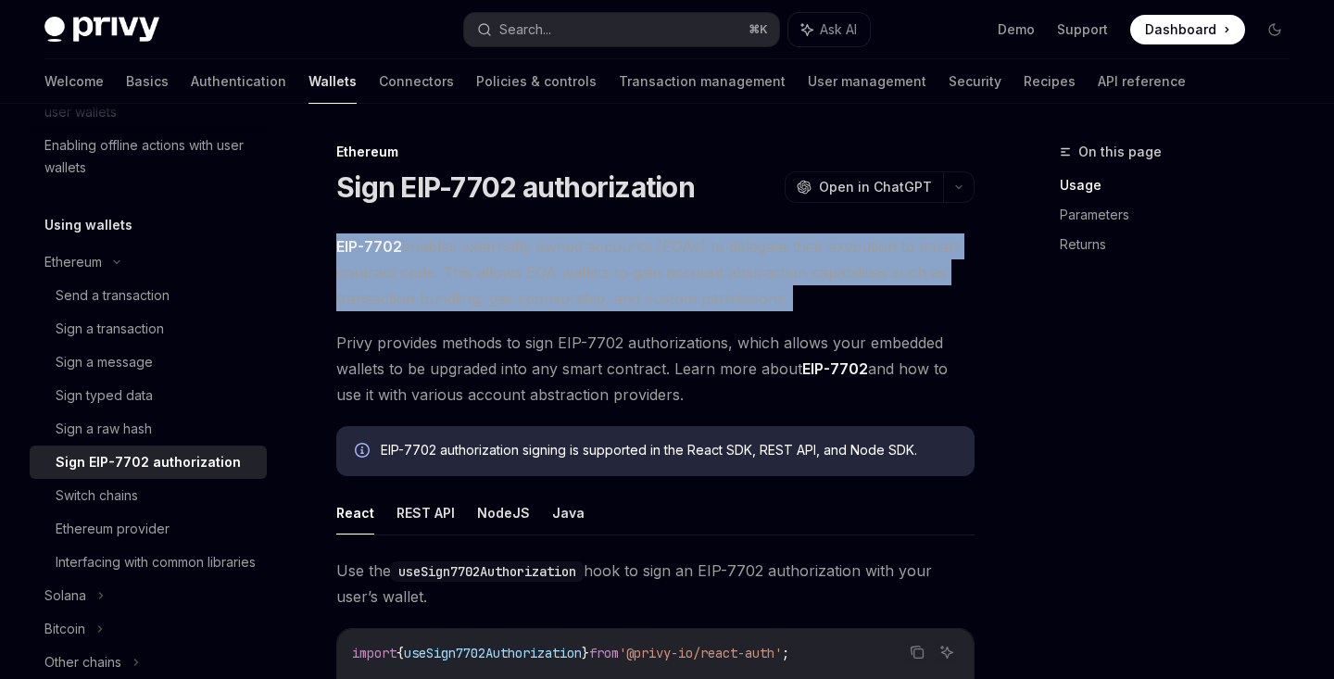
click at [517, 264] on span "EIP-7702 enables externally owned accounts (EOAs) to delegate their execution t…" at bounding box center [655, 272] width 638 height 78
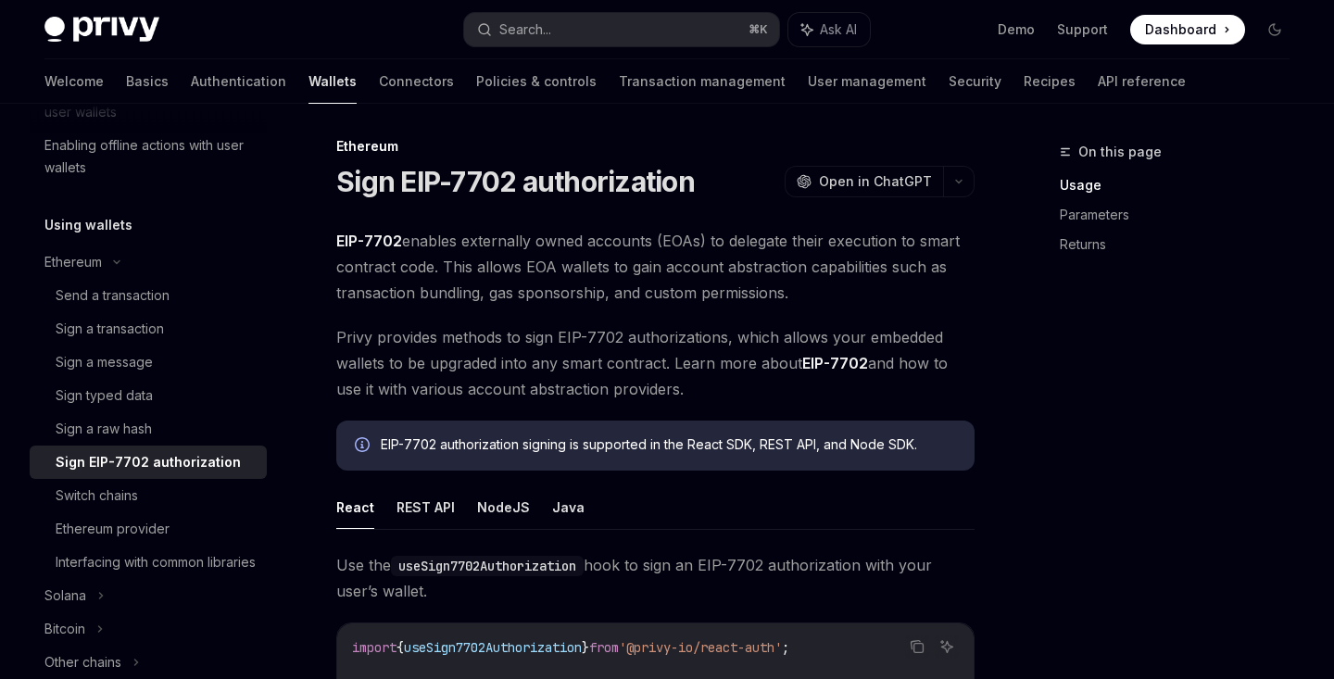
scroll to position [10, 0]
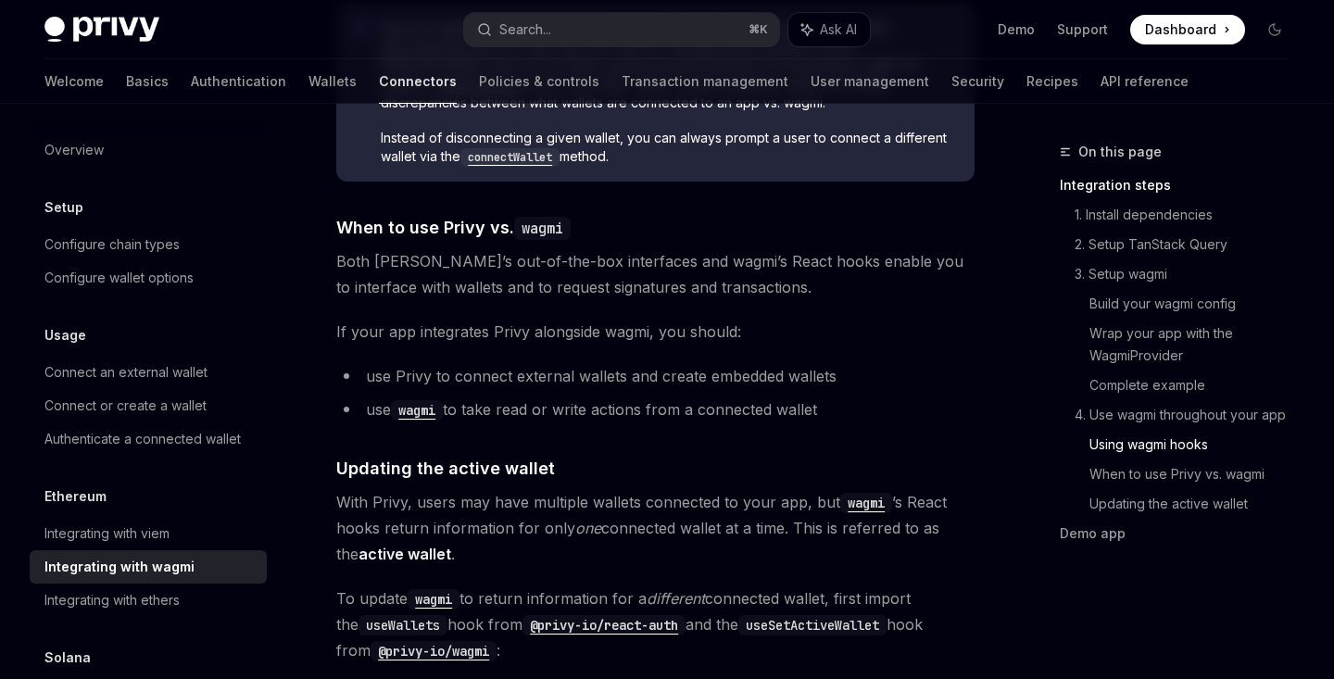
scroll to position [4655, 0]
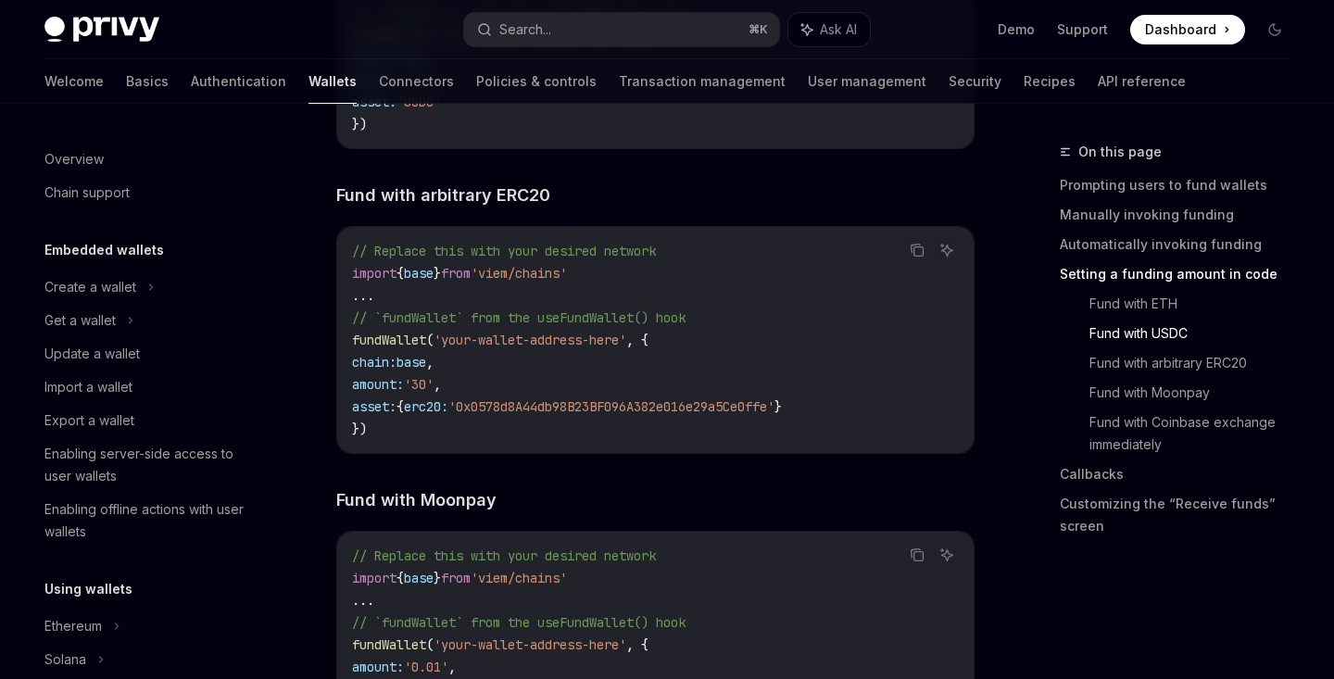
scroll to position [2947, 0]
